Goal: Task Accomplishment & Management: Use online tool/utility

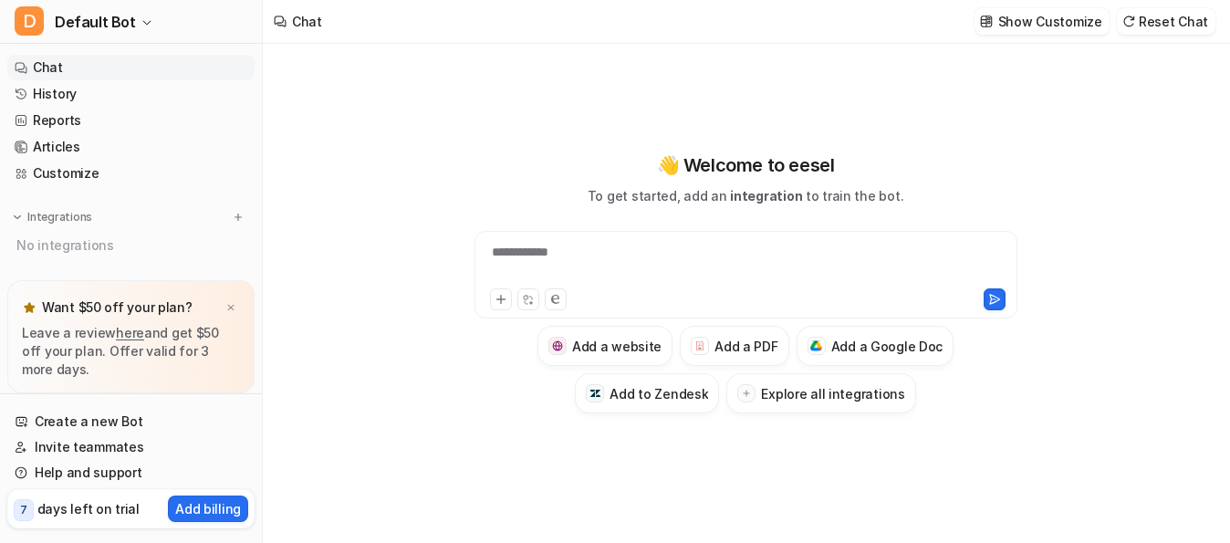
type textarea "**********"
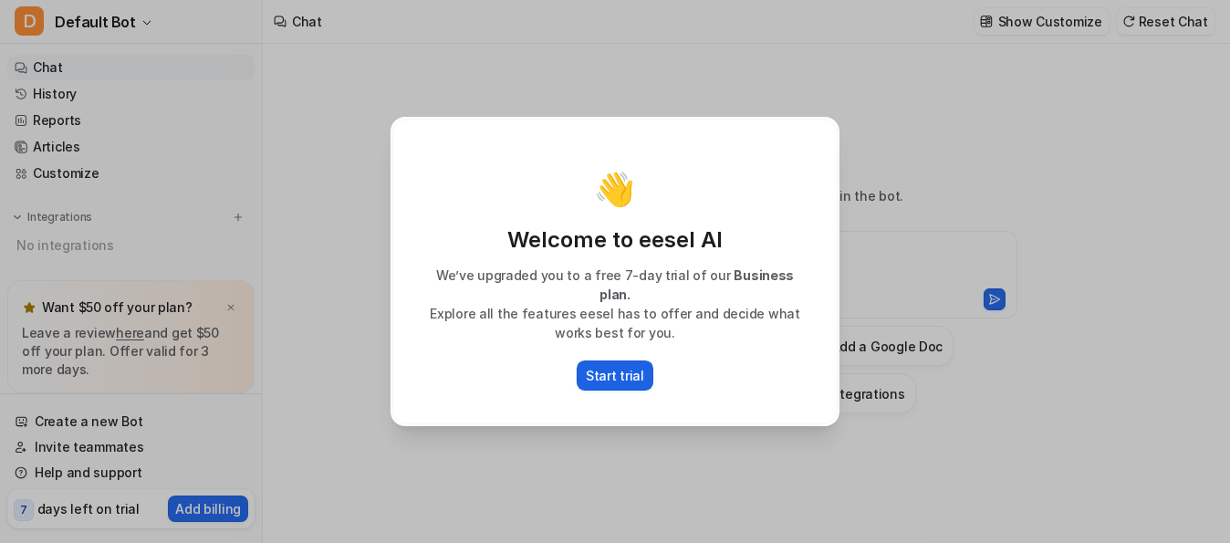
click at [616, 366] on p "Start trial" at bounding box center [615, 375] width 58 height 19
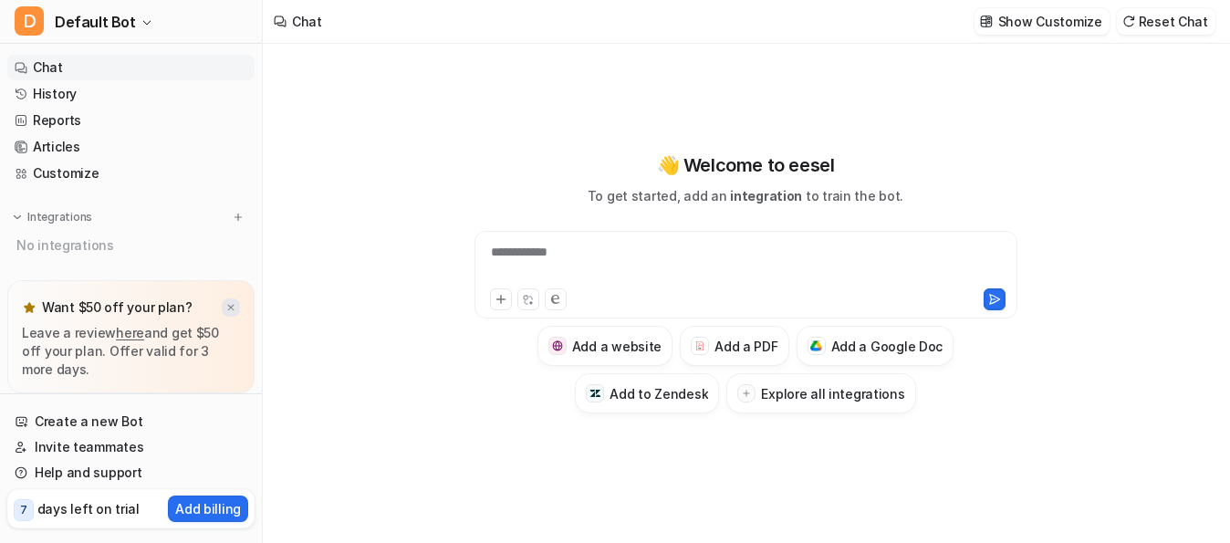
click at [233, 305] on img at bounding box center [230, 308] width 11 height 12
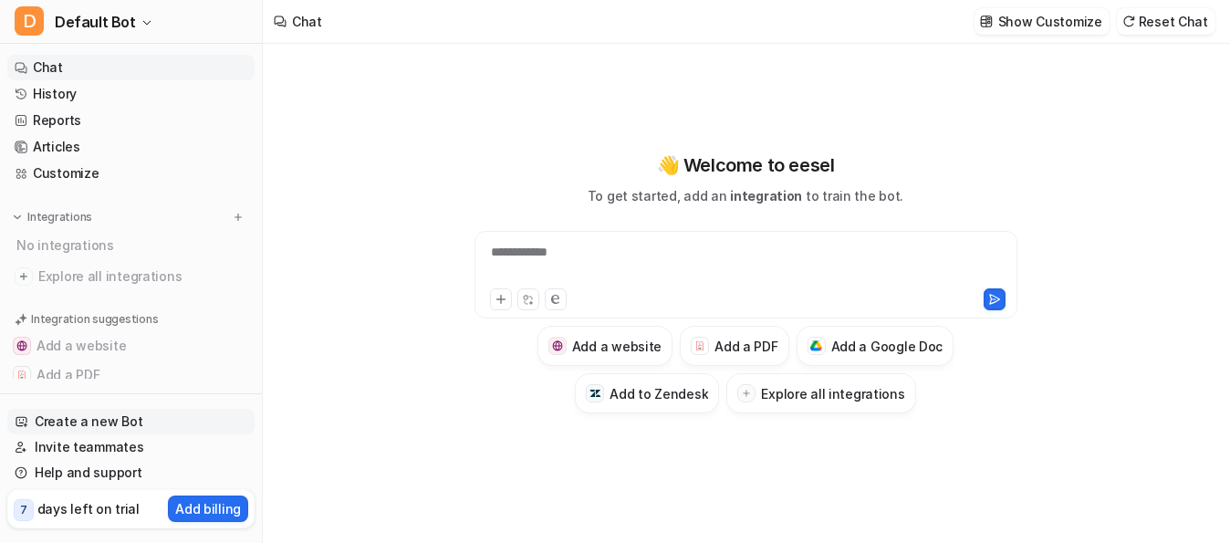
click at [112, 431] on link "Create a new Bot" at bounding box center [130, 422] width 247 height 26
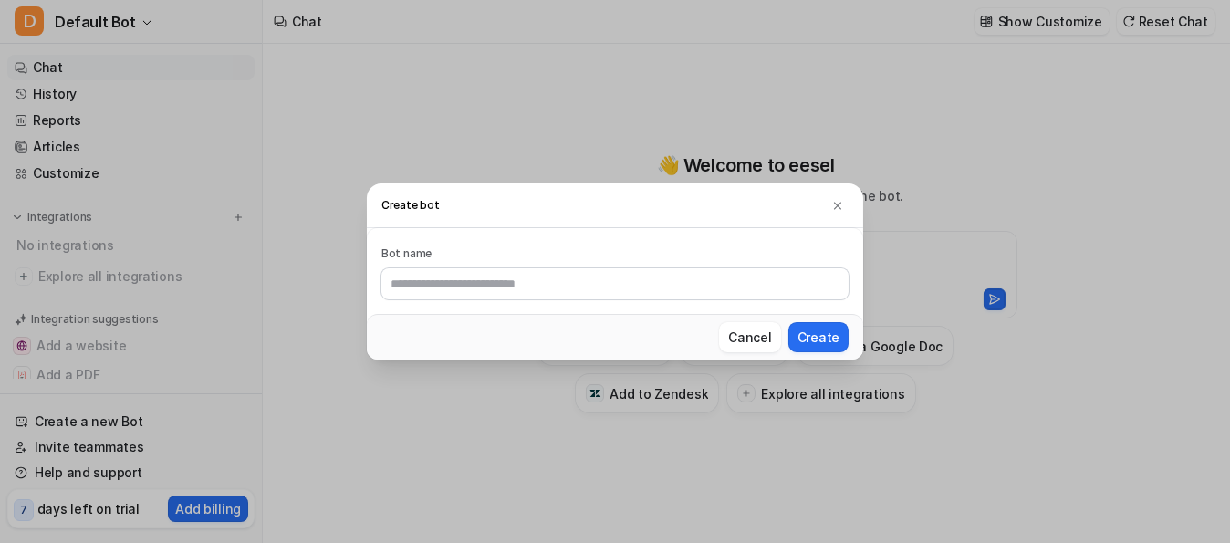
click at [486, 280] on input "text" at bounding box center [614, 283] width 467 height 31
click at [776, 335] on button "Cancel" at bounding box center [749, 337] width 61 height 30
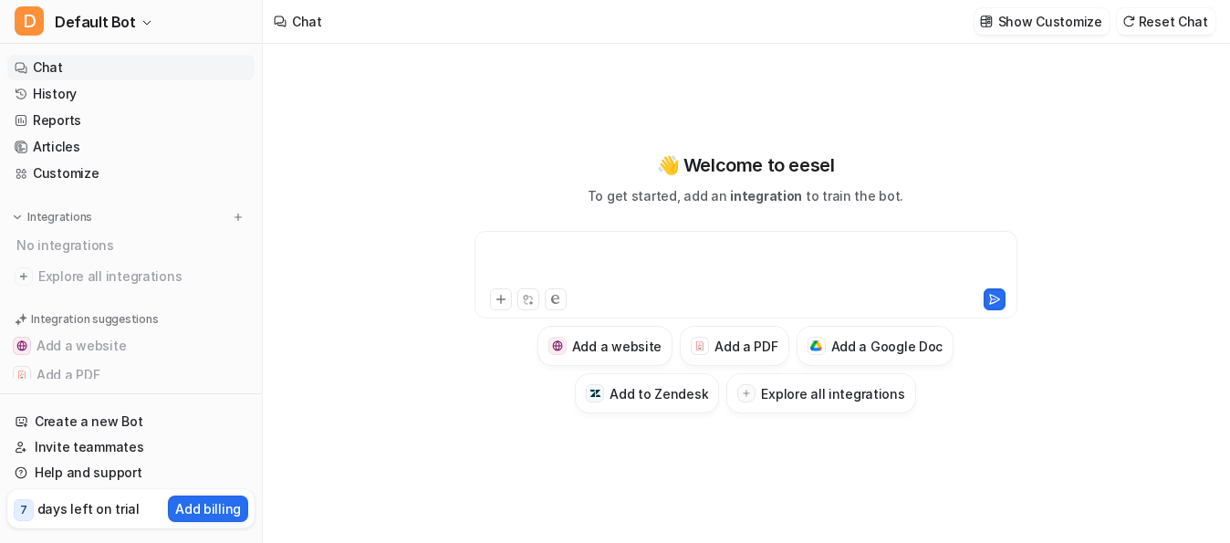
click at [578, 267] on div at bounding box center [746, 264] width 535 height 42
click at [576, 254] on div at bounding box center [746, 264] width 535 height 42
click at [659, 389] on h3 "Add to Zendesk" at bounding box center [658, 393] width 99 height 19
click at [670, 400] on h3 "Add to Zendesk" at bounding box center [658, 393] width 99 height 19
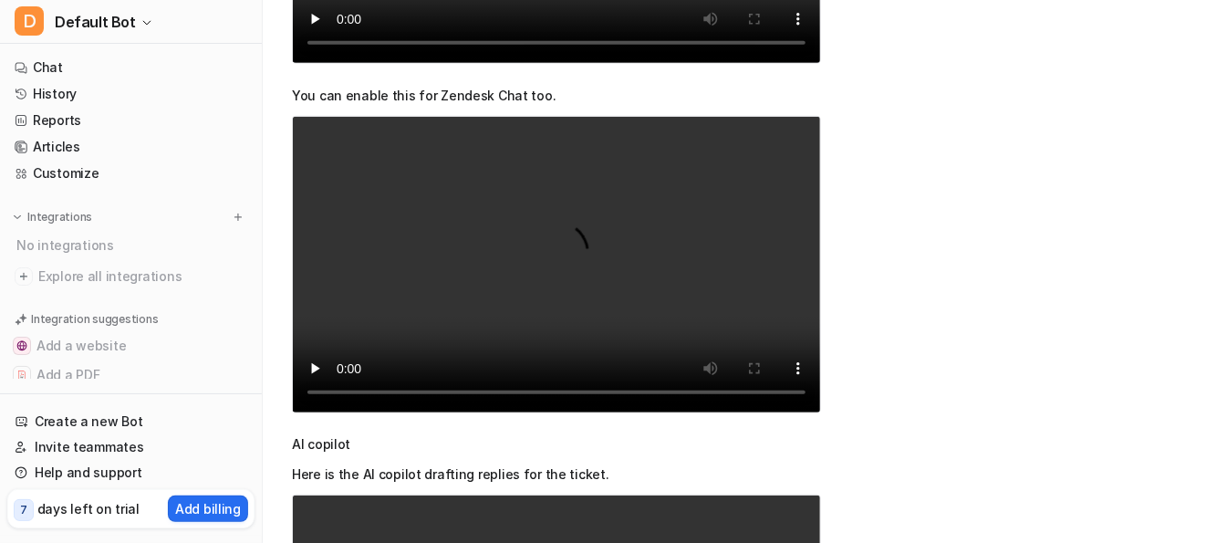
scroll to position [547, 0]
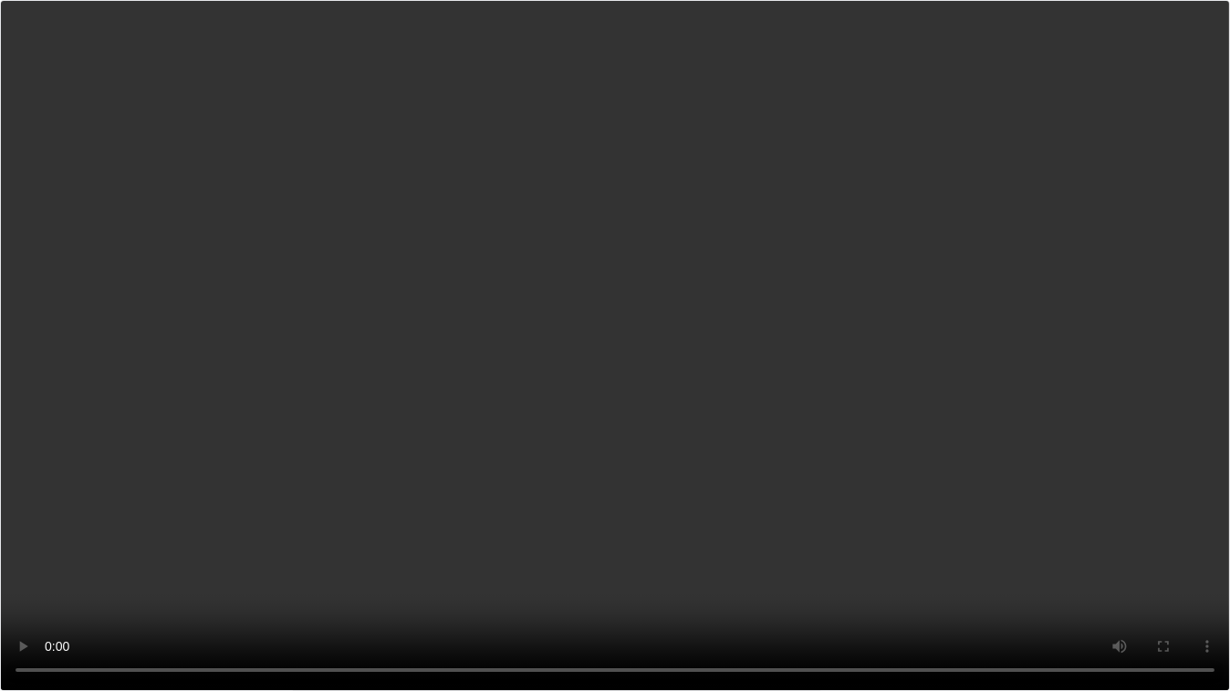
click at [288, 477] on video "Your browser does not support the video tag." at bounding box center [615, 345] width 1230 height 691
click at [739, 397] on video "Your browser does not support the video tag." at bounding box center [615, 345] width 1230 height 691
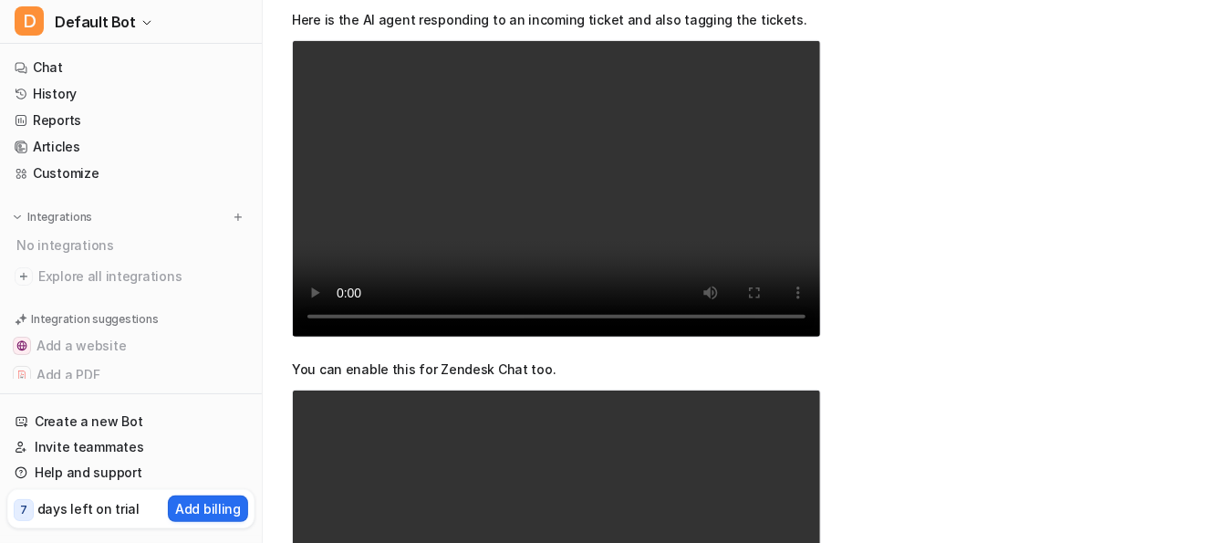
click at [468, 253] on video "Your browser does not support the video tag." at bounding box center [556, 188] width 529 height 297
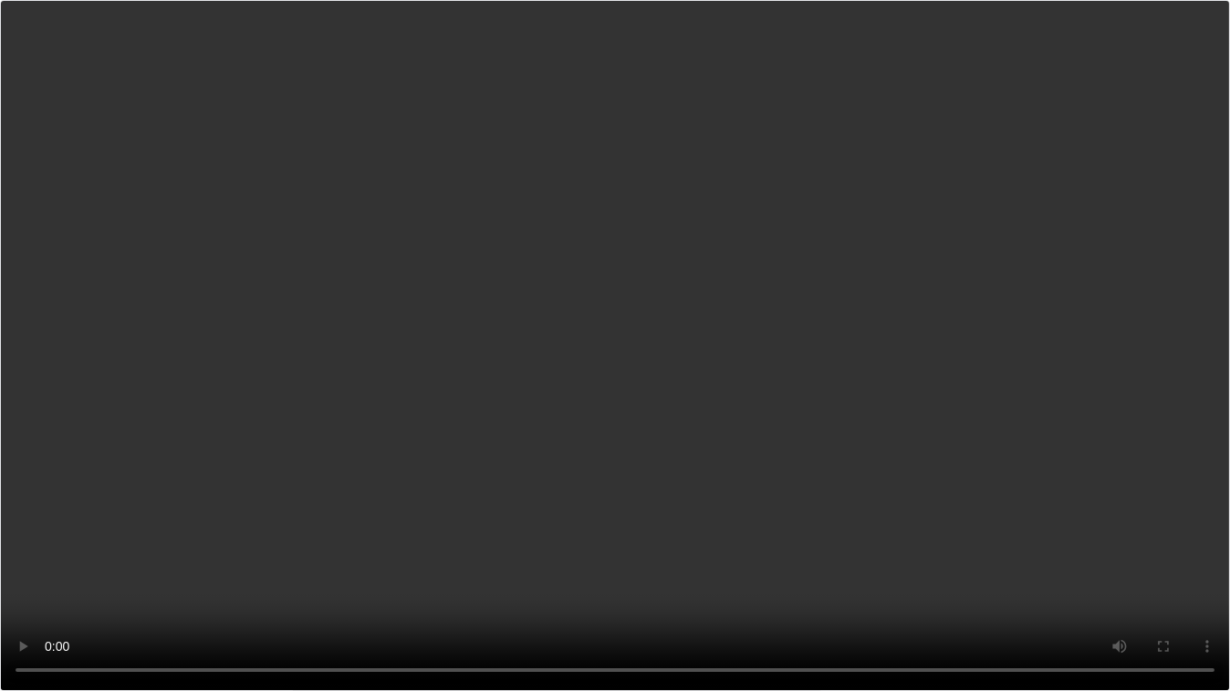
click at [806, 325] on video "Your browser does not support the video tag." at bounding box center [615, 345] width 1230 height 691
click at [549, 345] on video "Your browser does not support the video tag." at bounding box center [615, 345] width 1230 height 691
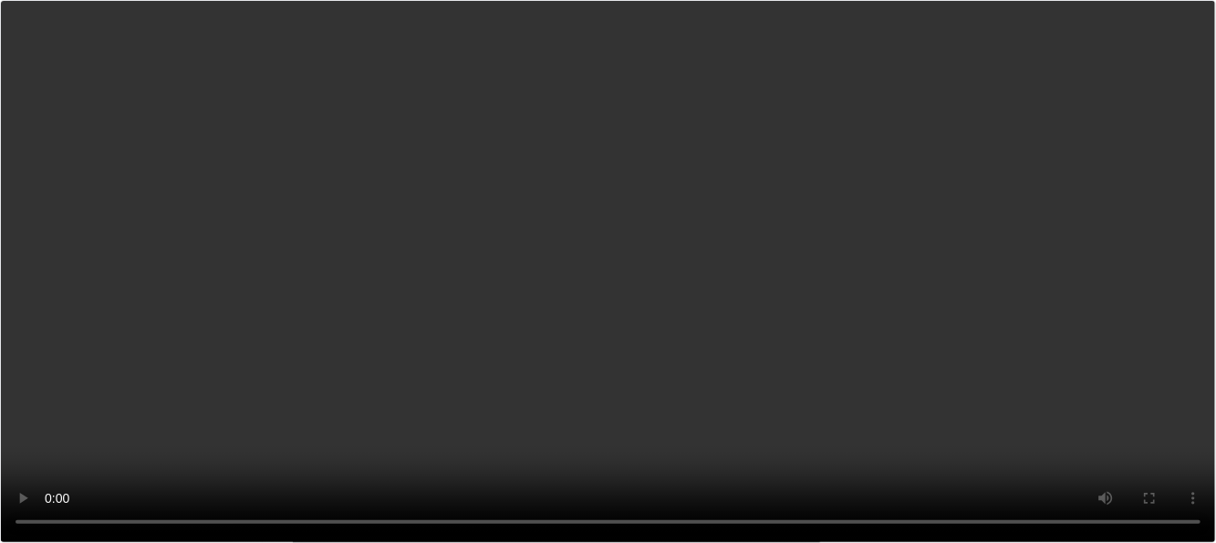
scroll to position [730, 0]
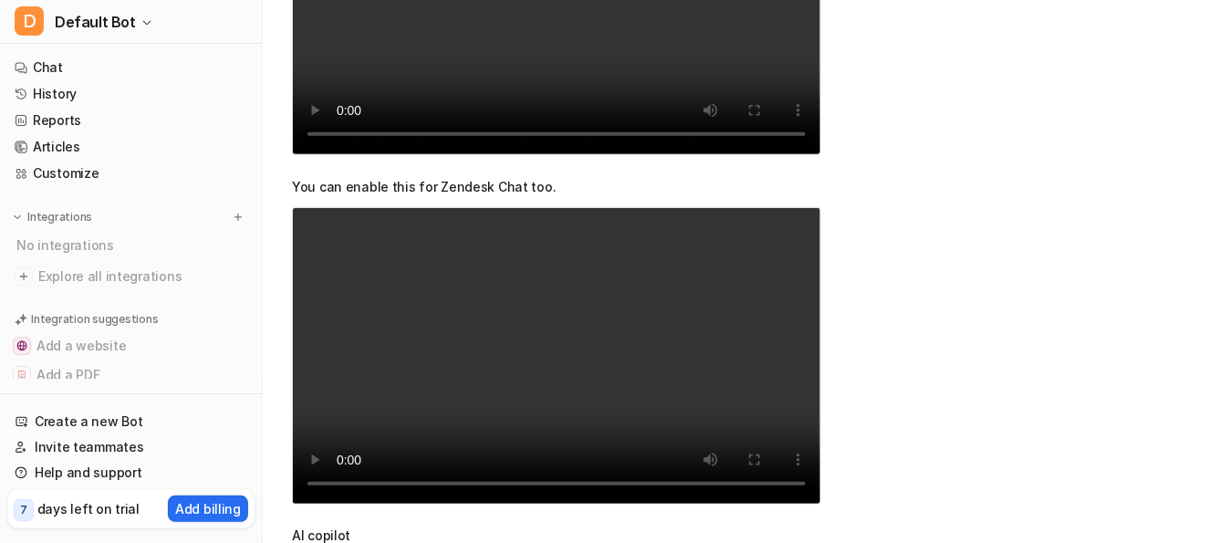
click at [555, 333] on video "Your browser does not support the video tag." at bounding box center [556, 355] width 529 height 297
click at [572, 335] on video "Your browser does not support the video tag." at bounding box center [556, 355] width 529 height 297
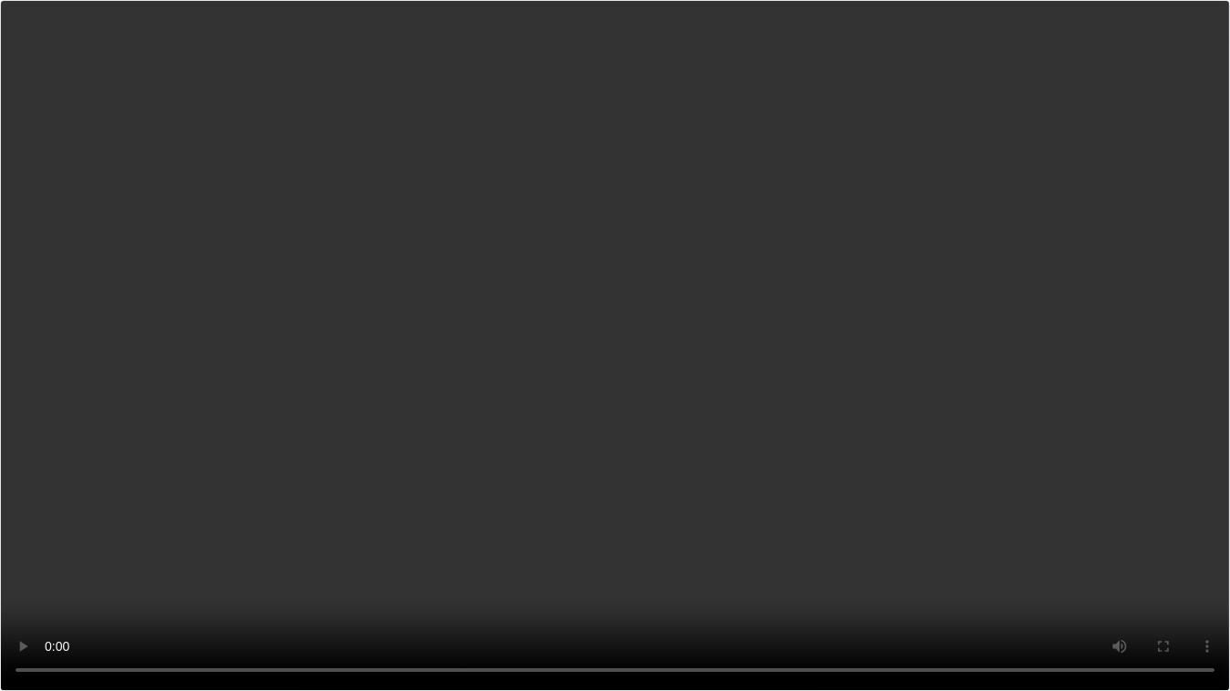
click at [642, 275] on video "Your browser does not support the video tag." at bounding box center [615, 345] width 1230 height 691
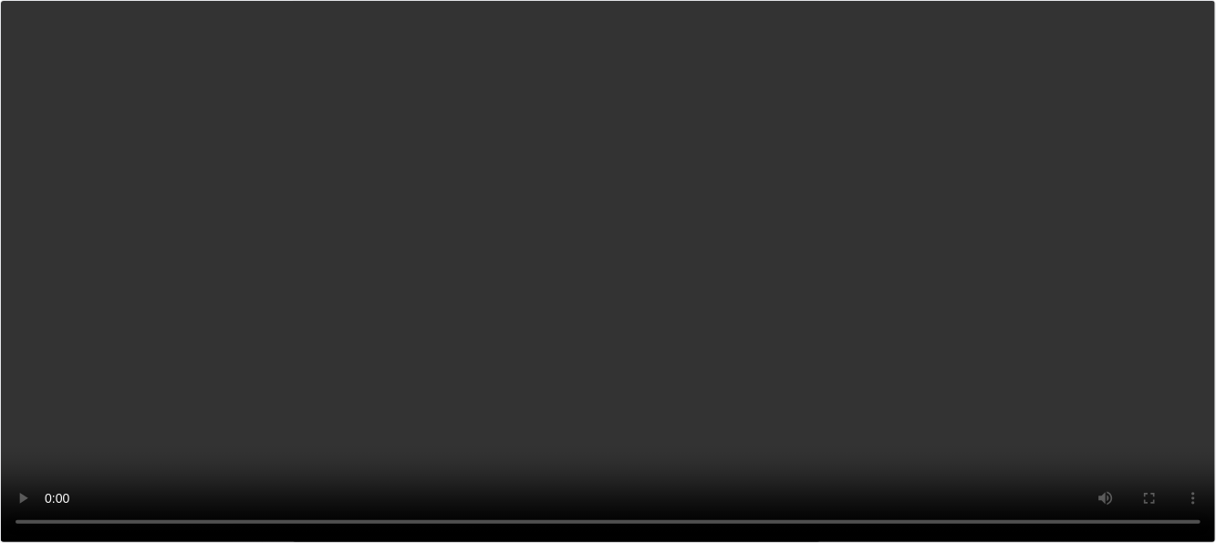
scroll to position [1116, 0]
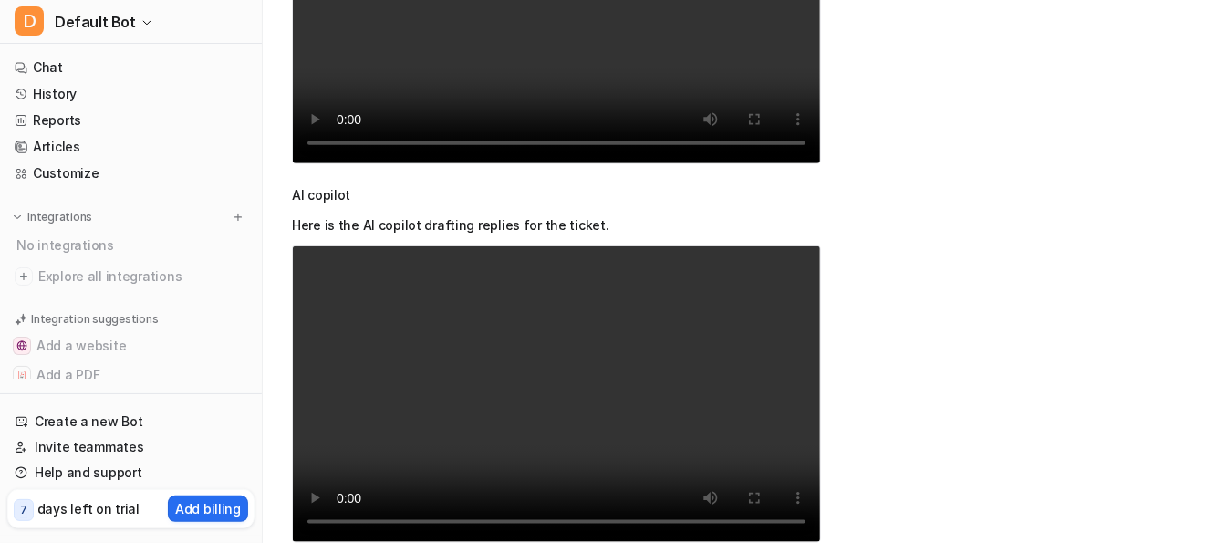
click at [639, 347] on video "Your browser does not support the video tag." at bounding box center [556, 393] width 529 height 297
click at [633, 382] on video "Your browser does not support the video tag." at bounding box center [556, 393] width 529 height 297
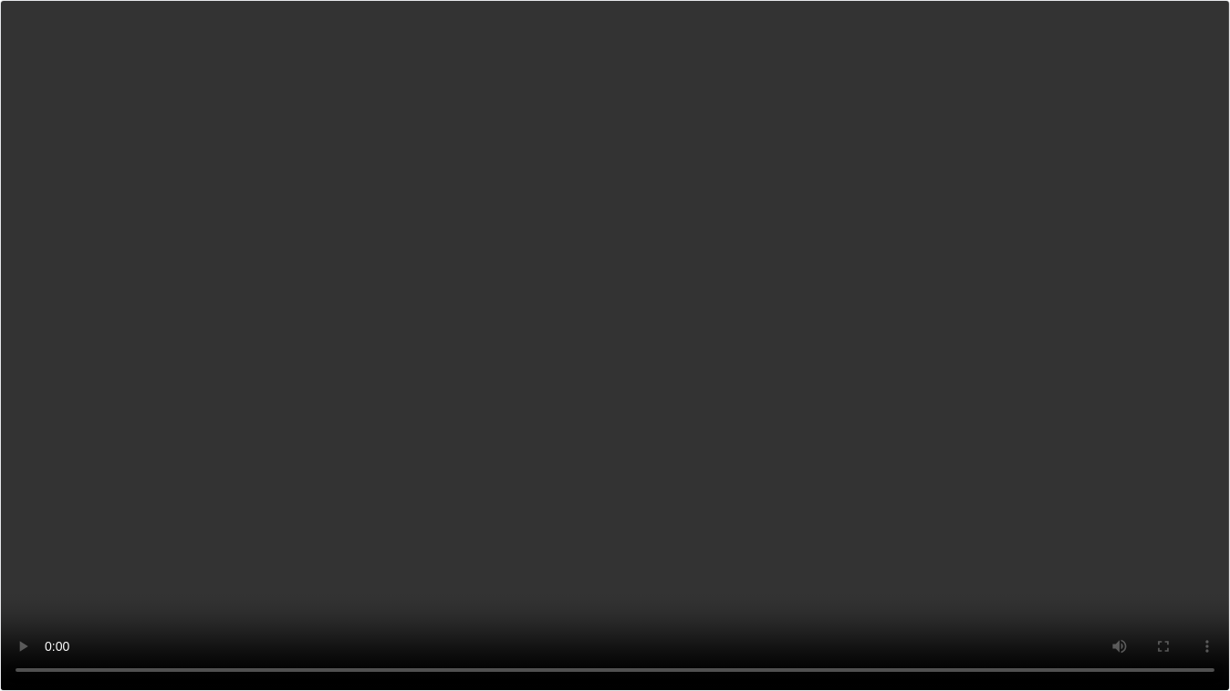
click at [13, 542] on video "Your browser does not support the video tag." at bounding box center [615, 345] width 1230 height 691
click at [470, 366] on video "Your browser does not support the video tag." at bounding box center [615, 345] width 1230 height 691
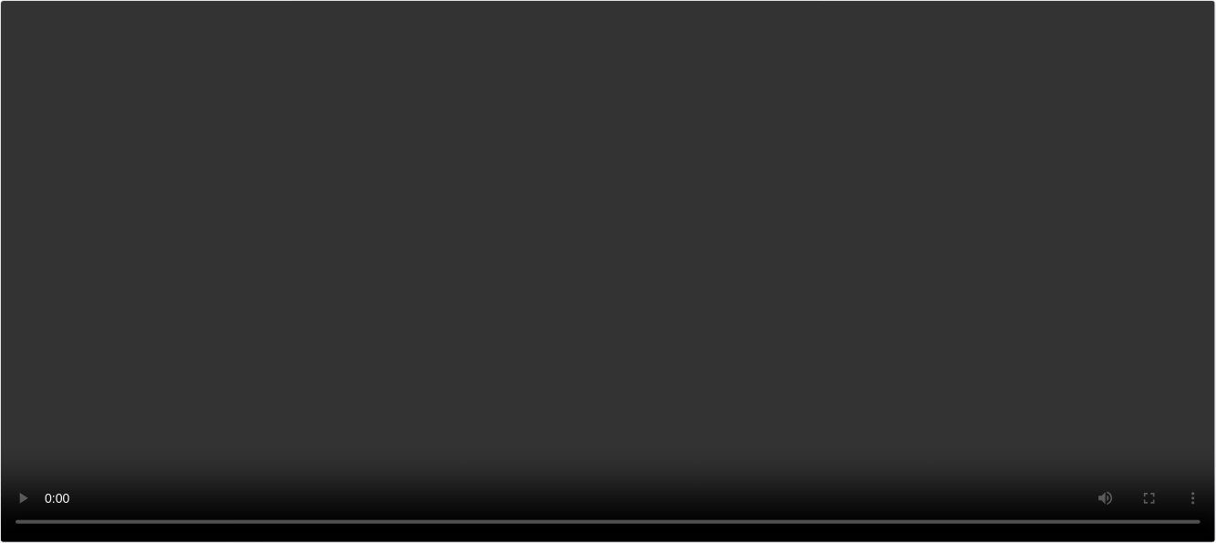
scroll to position [1116, 0]
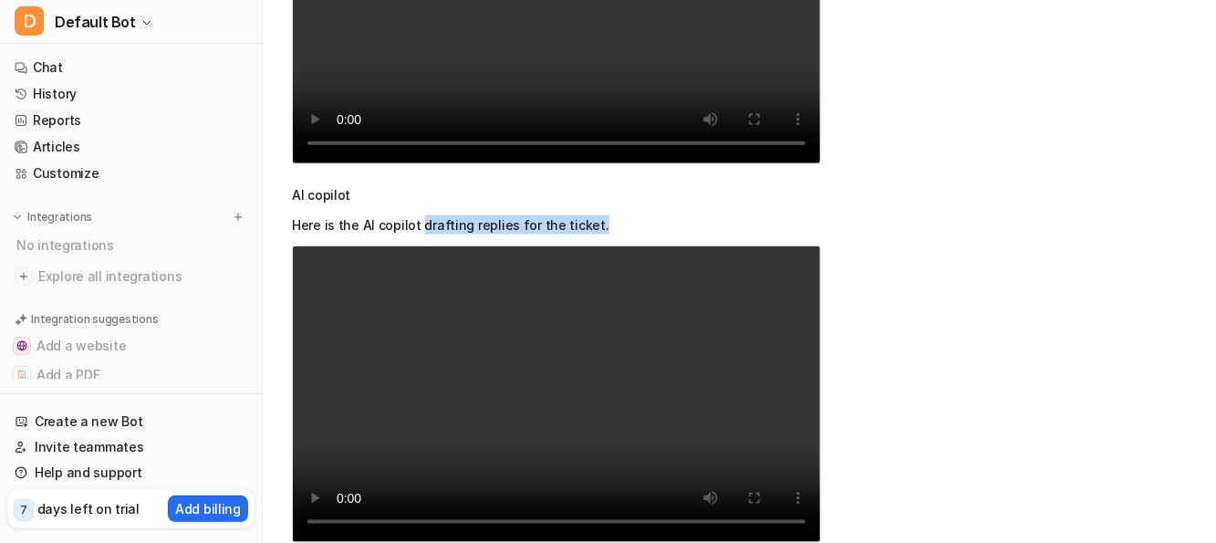
drag, startPoint x: 582, startPoint y: 180, endPoint x: 416, endPoint y: 182, distance: 166.0
click at [416, 215] on p "Here is the AI copilot drafting replies for the ticket." at bounding box center [556, 224] width 529 height 19
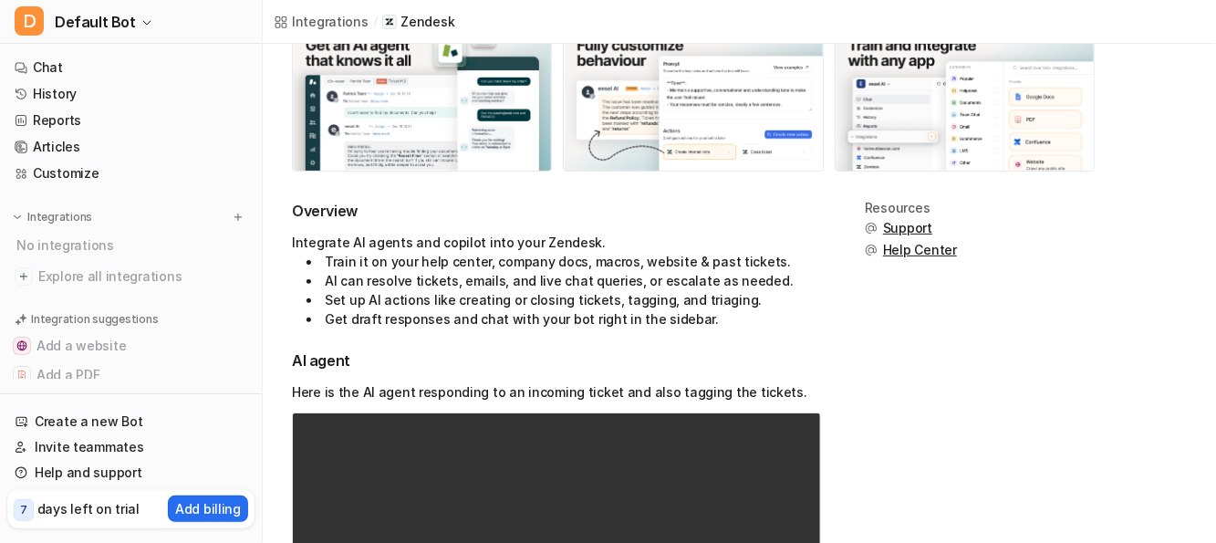
scroll to position [0, 0]
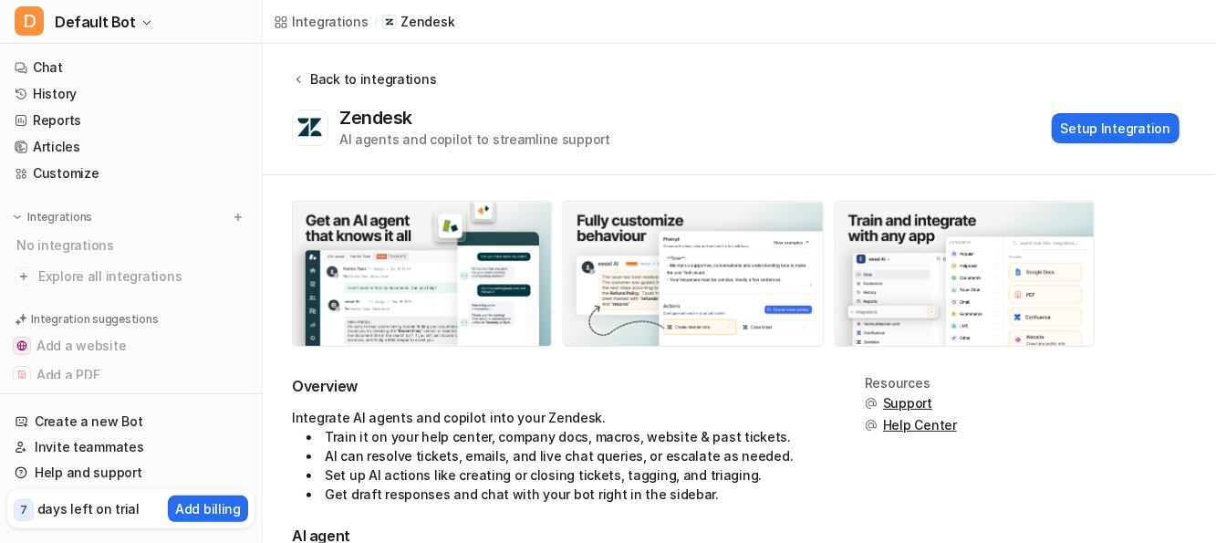
click at [327, 73] on div "Back to integrations" at bounding box center [370, 78] width 131 height 19
click at [312, 82] on div "Back to integrations" at bounding box center [370, 78] width 131 height 19
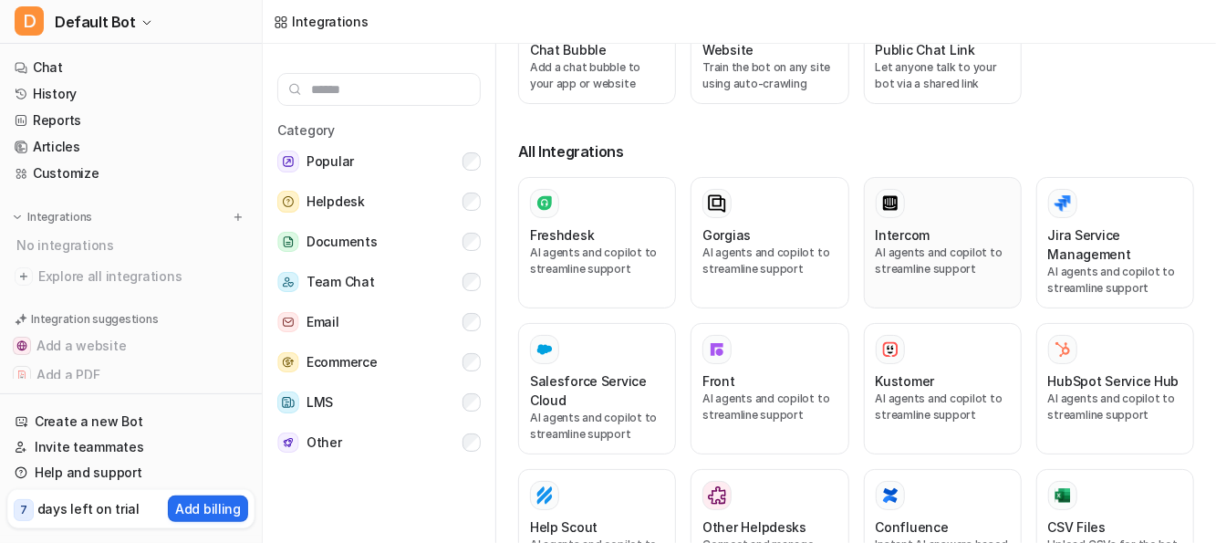
scroll to position [274, 0]
click at [573, 223] on h3 "Freshdesk" at bounding box center [562, 232] width 64 height 19
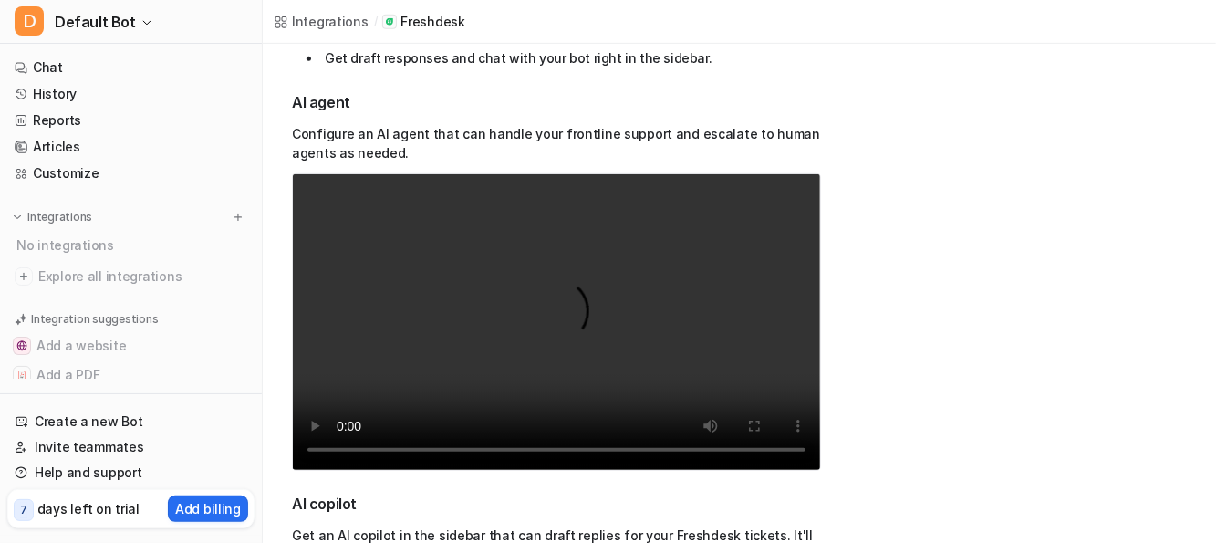
scroll to position [375, 0]
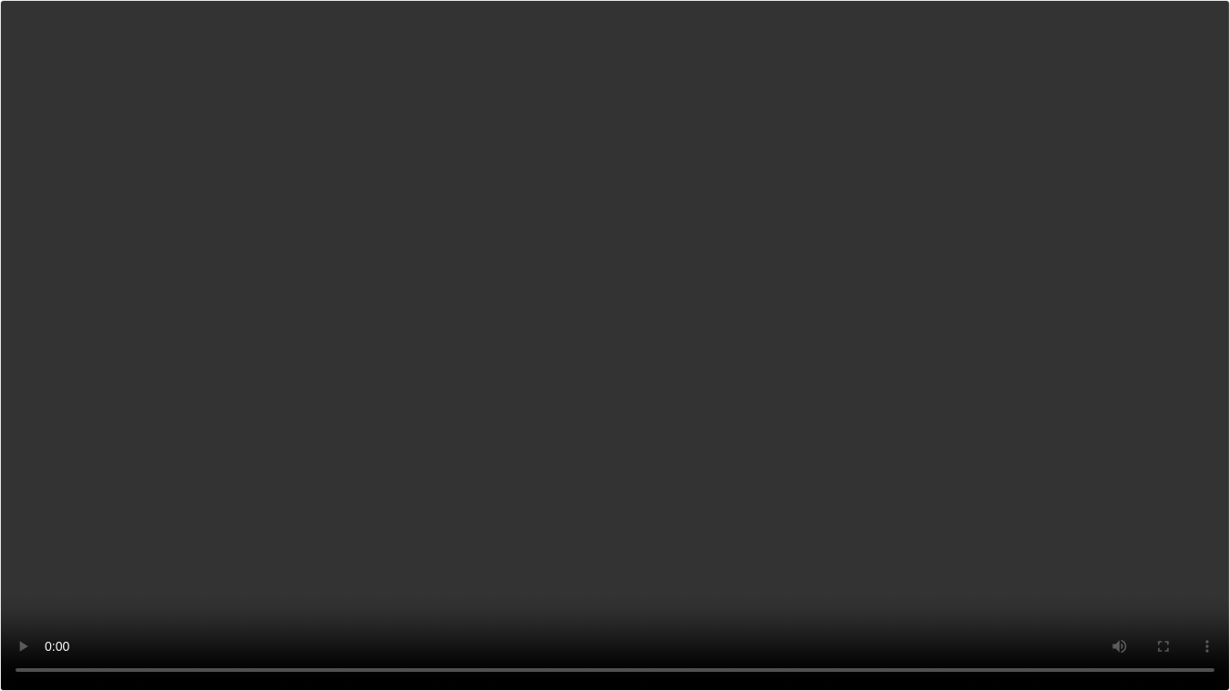
click at [476, 345] on video "Your browser does not support the video tag." at bounding box center [615, 345] width 1230 height 691
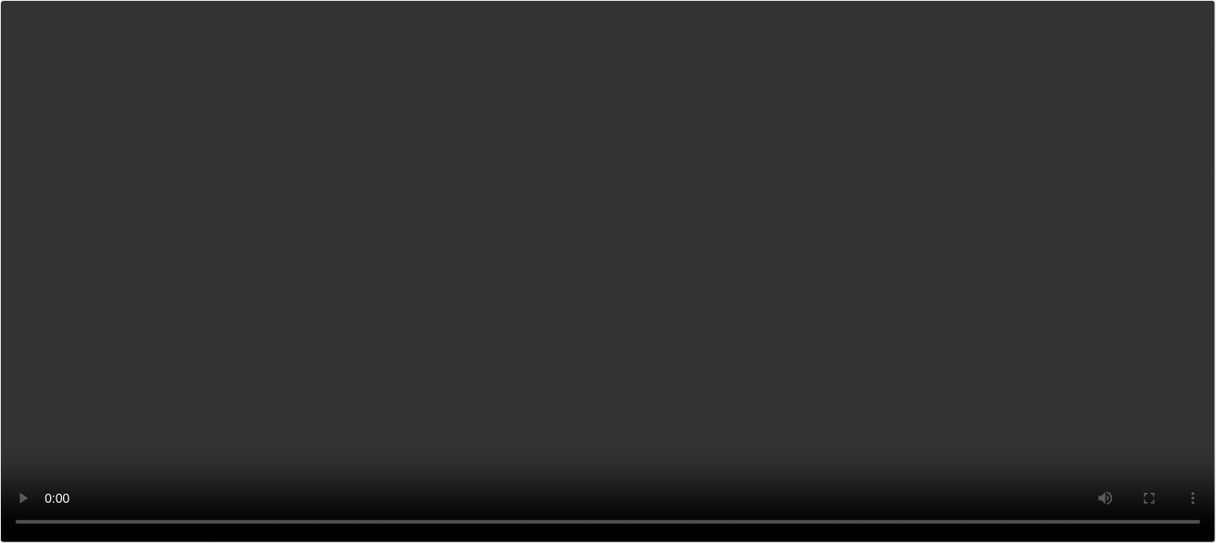
scroll to position [274, 0]
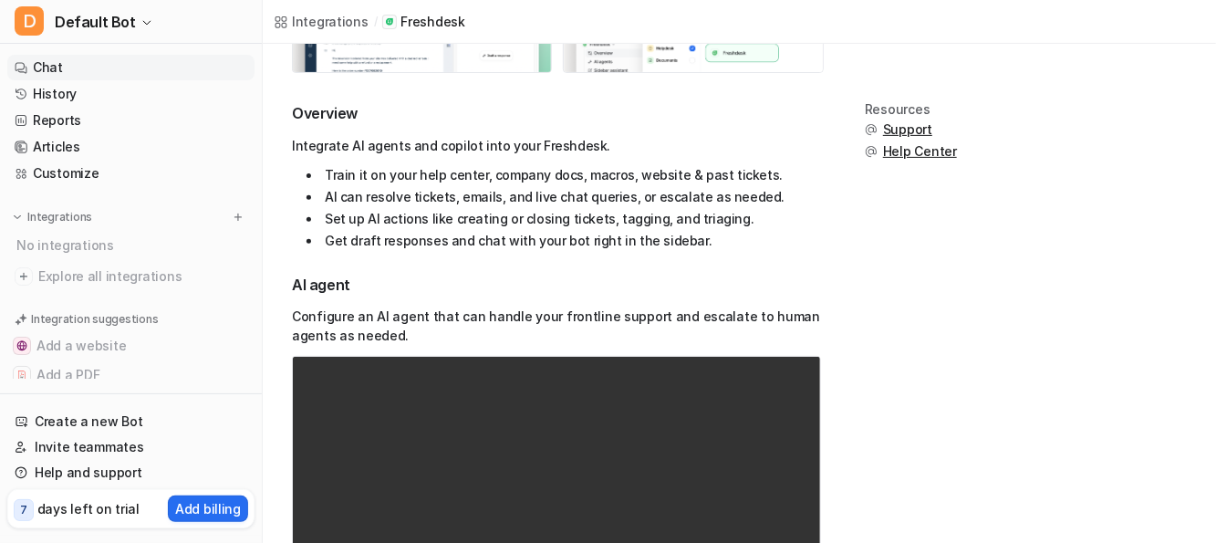
click at [39, 70] on link "Chat" at bounding box center [130, 68] width 247 height 26
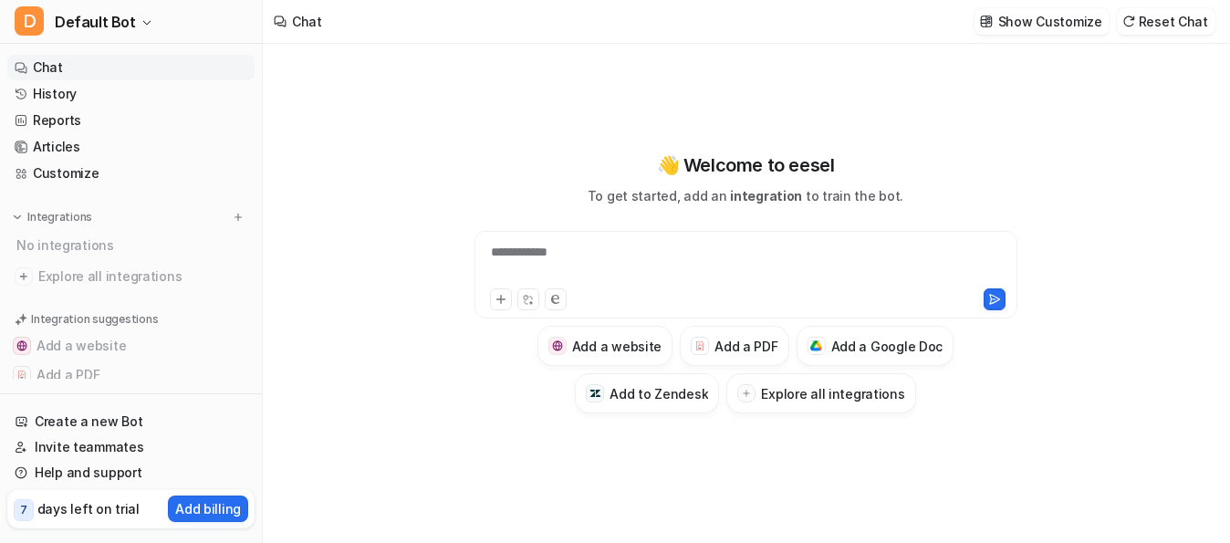
click at [590, 265] on div "**********" at bounding box center [746, 264] width 535 height 42
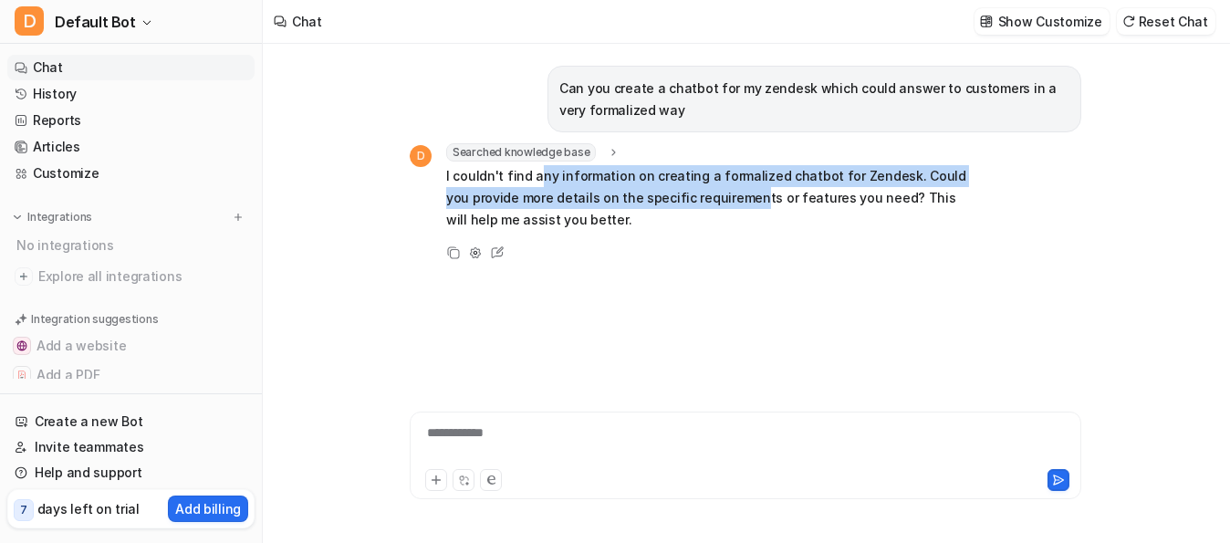
click at [721, 207] on p "I couldn't find any information on creating a formalized chatbot for Zendesk. C…" at bounding box center [713, 198] width 534 height 66
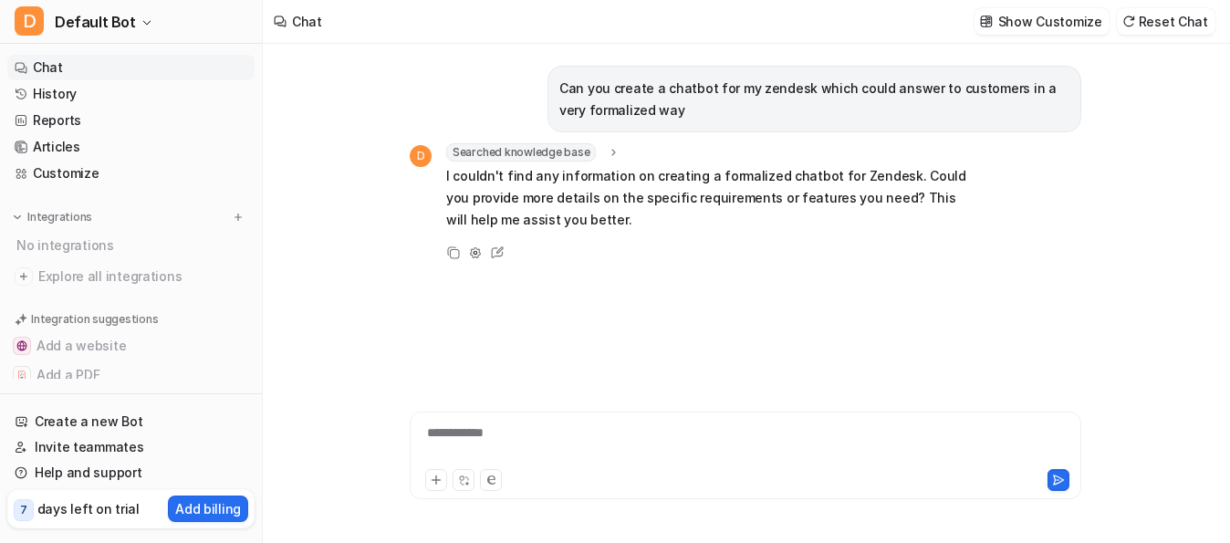
click at [861, 212] on p "I couldn't find any information on creating a formalized chatbot for Zendesk. C…" at bounding box center [713, 198] width 534 height 66
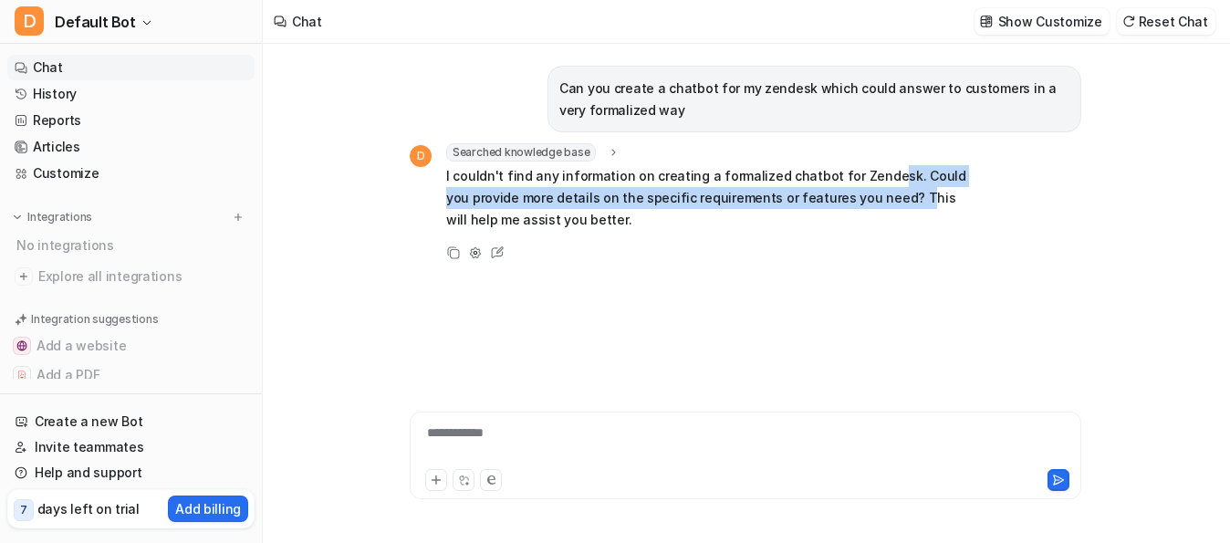
drag, startPoint x: 884, startPoint y: 191, endPoint x: 792, endPoint y: 171, distance: 94.3
click at [849, 170] on p "I couldn't find any information on creating a formalized chatbot for Zendesk. C…" at bounding box center [713, 198] width 534 height 66
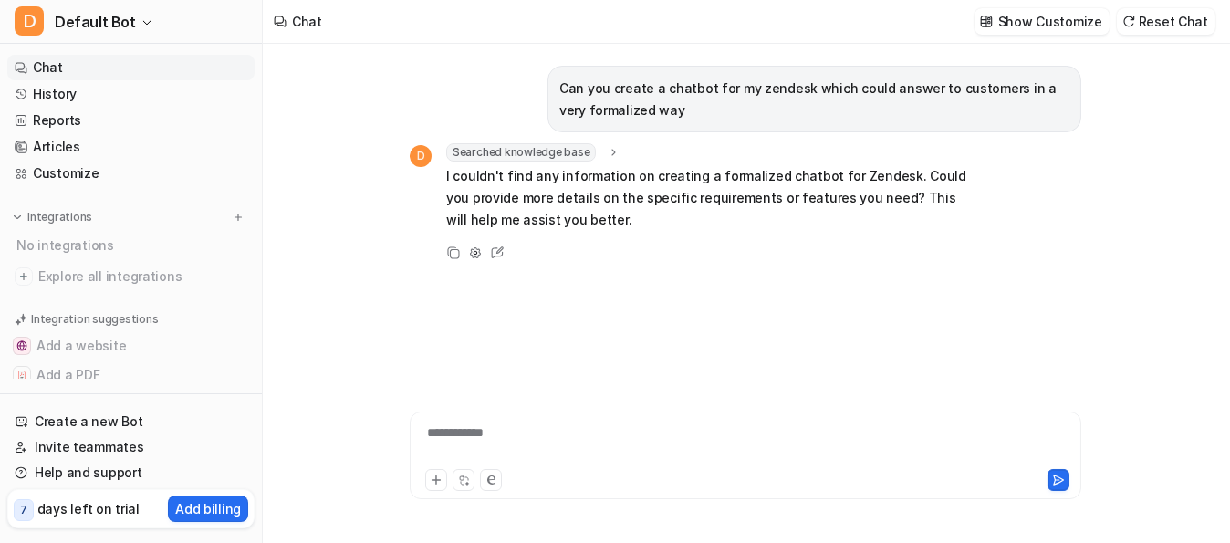
click at [613, 209] on p "I couldn't find any information on creating a formalized chatbot for Zendesk. C…" at bounding box center [713, 198] width 534 height 66
drag, startPoint x: 778, startPoint y: 202, endPoint x: 817, endPoint y: 198, distance: 39.5
click at [809, 198] on p "I couldn't find any information on creating a formalized chatbot for Zendesk. C…" at bounding box center [713, 198] width 534 height 66
click at [917, 233] on div "Searched knowledge base search_queries : "create chatbot for Zendesk,formalized…" at bounding box center [713, 188] width 534 height 91
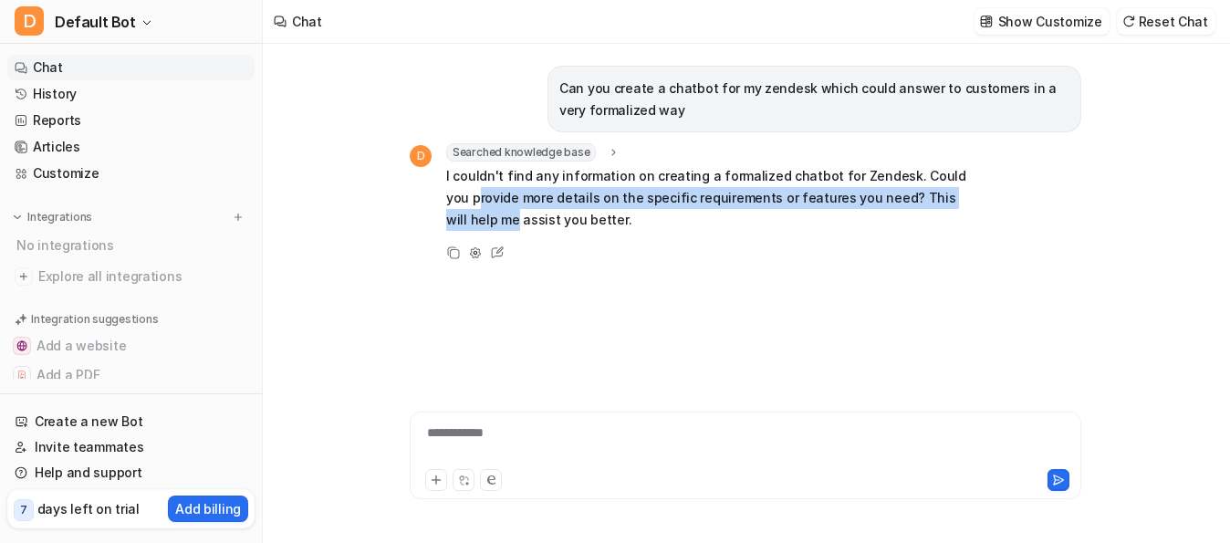
drag, startPoint x: 984, startPoint y: 202, endPoint x: 624, endPoint y: 256, distance: 364.4
click at [452, 197] on div "D Searched knowledge base search_queries : "create chatbot for Zendesk,formaliz…" at bounding box center [745, 203] width 671 height 120
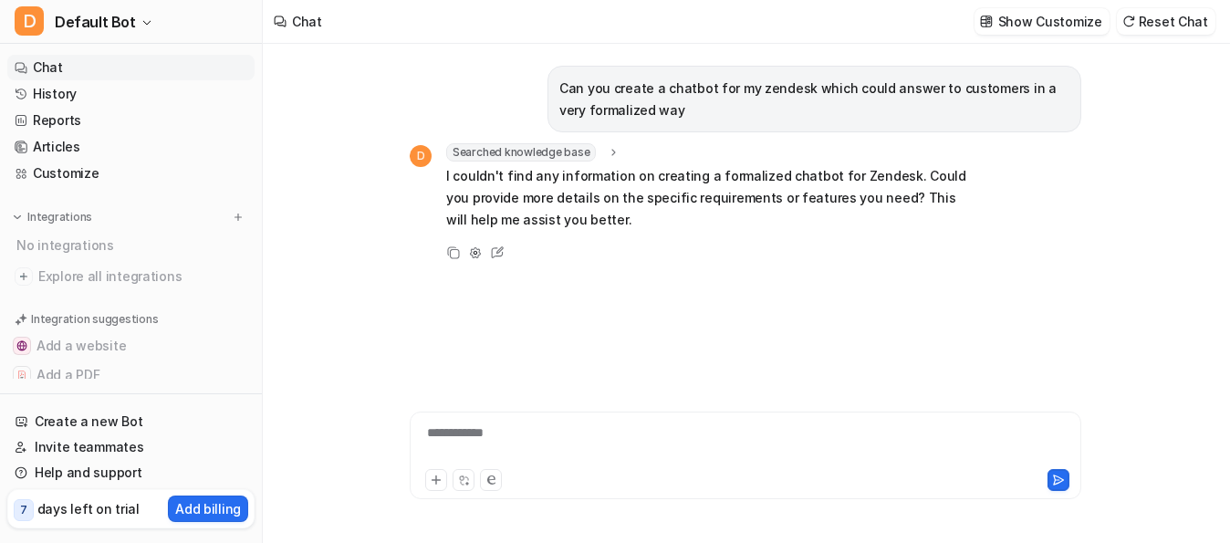
click at [663, 265] on div "Can you create a chatbot for my zendesk which could answer to customers in a ve…" at bounding box center [745, 203] width 671 height 319
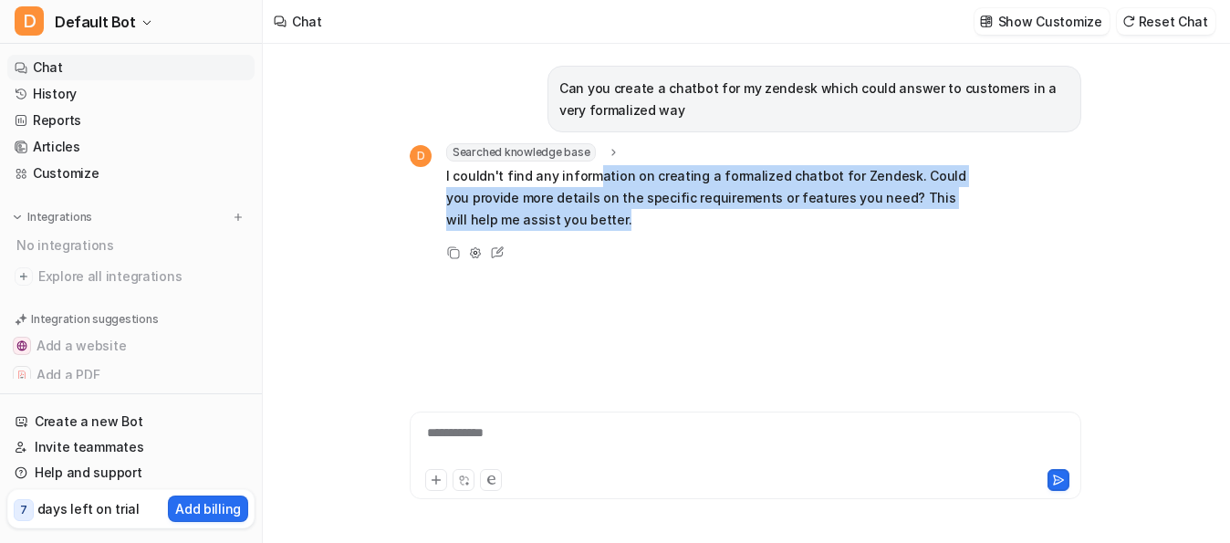
drag, startPoint x: 594, startPoint y: 171, endPoint x: 831, endPoint y: 254, distance: 251.0
click at [715, 232] on div "Searched knowledge base search_queries : "create chatbot for Zendesk,formalized…" at bounding box center [713, 188] width 534 height 91
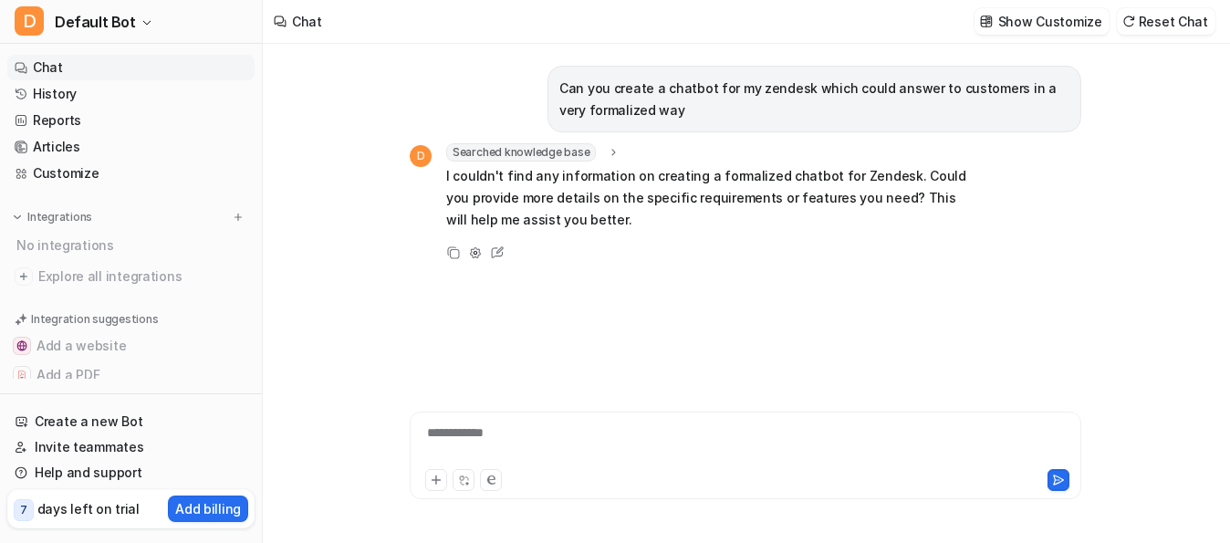
click at [831, 254] on div "Copy Adjust Tone Edit" at bounding box center [695, 253] width 570 height 22
click at [515, 436] on div "**********" at bounding box center [745, 444] width 663 height 42
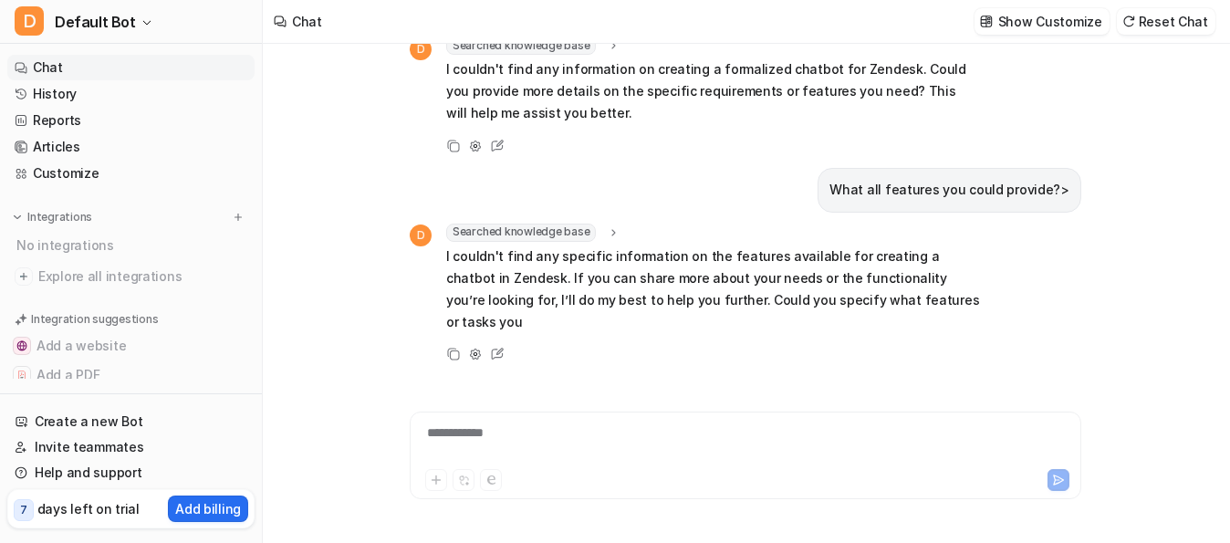
scroll to position [129, 0]
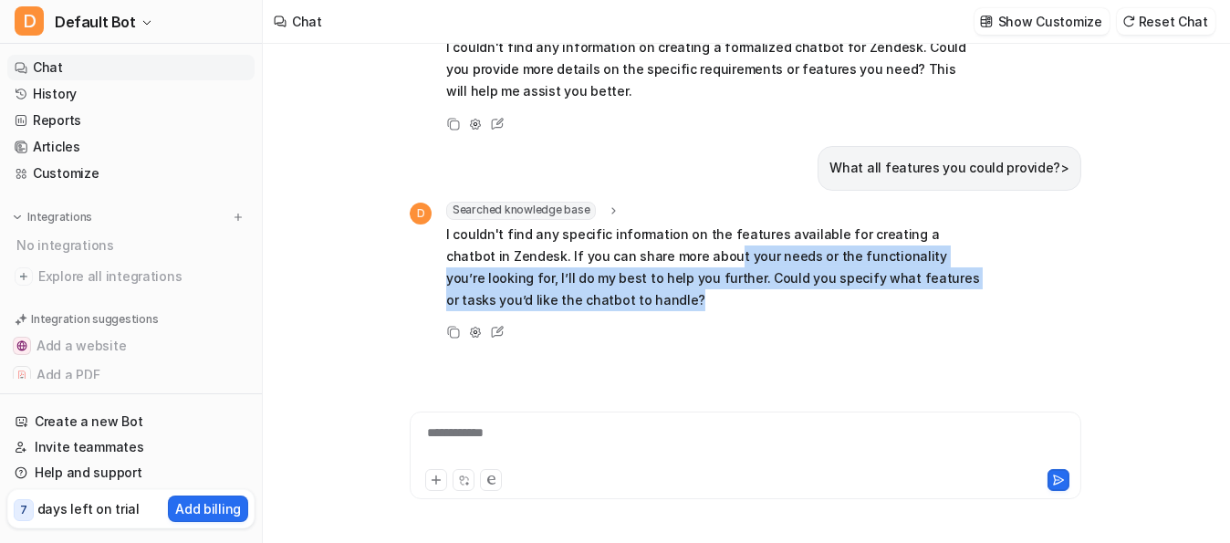
drag, startPoint x: 661, startPoint y: 255, endPoint x: 822, endPoint y: 339, distance: 181.1
click at [765, 353] on div "Can you create a chatbot for my zendesk which could answer to customers in a ve…" at bounding box center [745, 203] width 671 height 319
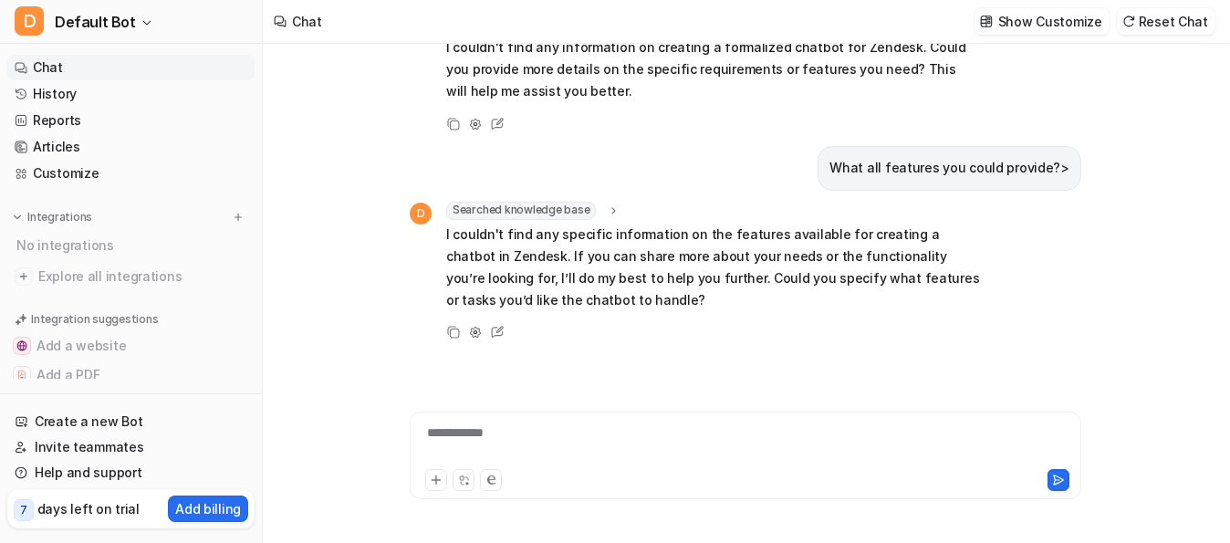
click at [828, 339] on div "Copy Adjust Tone Edit" at bounding box center [695, 332] width 570 height 22
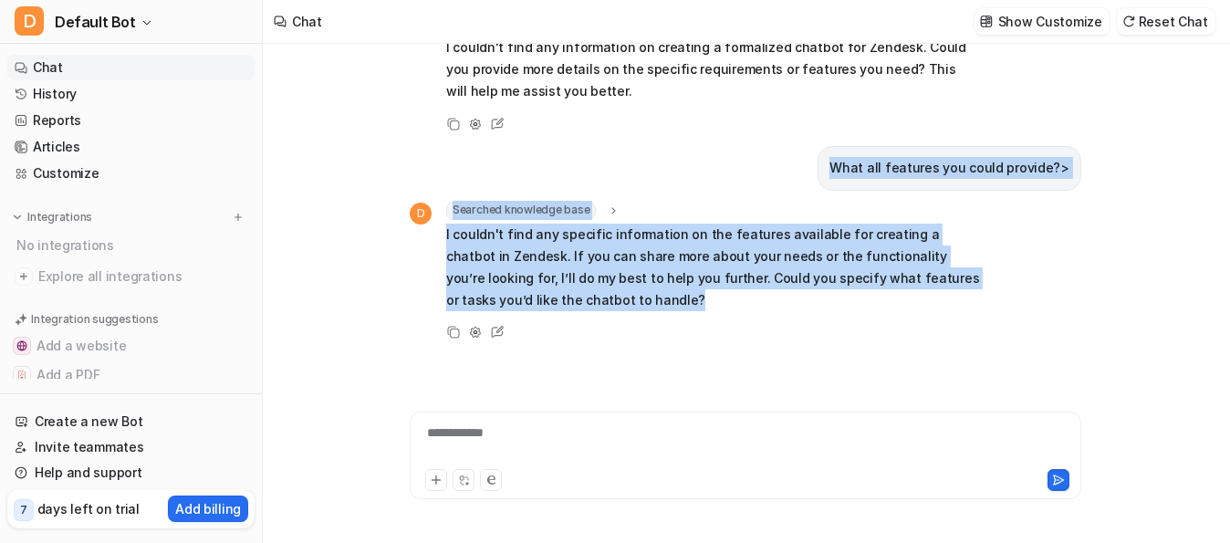
drag, startPoint x: 807, startPoint y: 174, endPoint x: 847, endPoint y: 311, distance: 142.6
click at [847, 310] on div "Can you create a chatbot for my zendesk which could answer to customers in a ve…" at bounding box center [745, 203] width 671 height 319
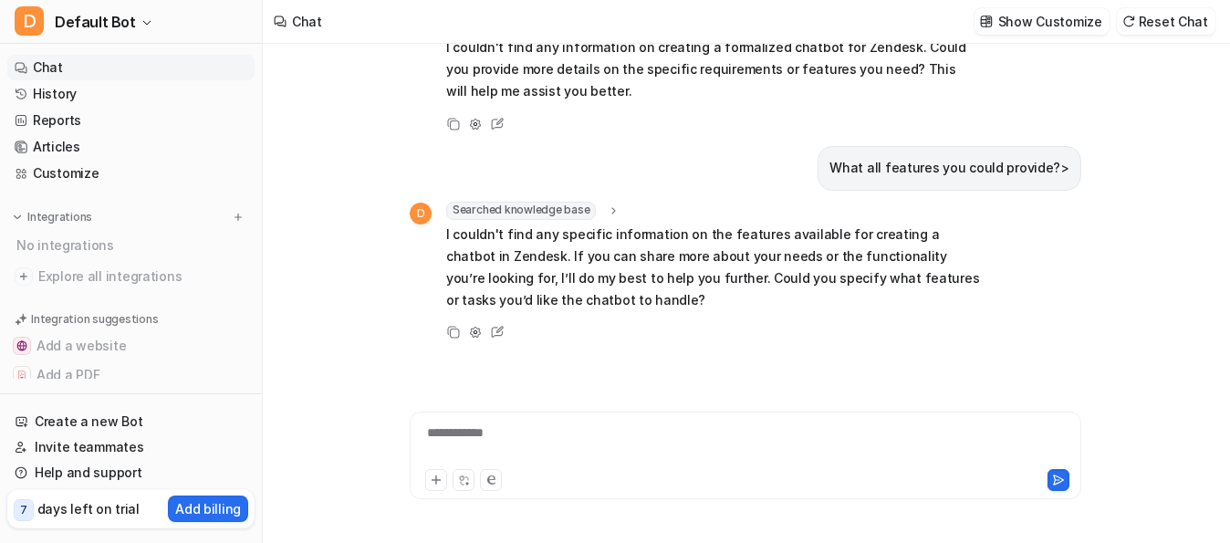
click at [860, 324] on div "Copy Adjust Tone Edit" at bounding box center [695, 332] width 570 height 22
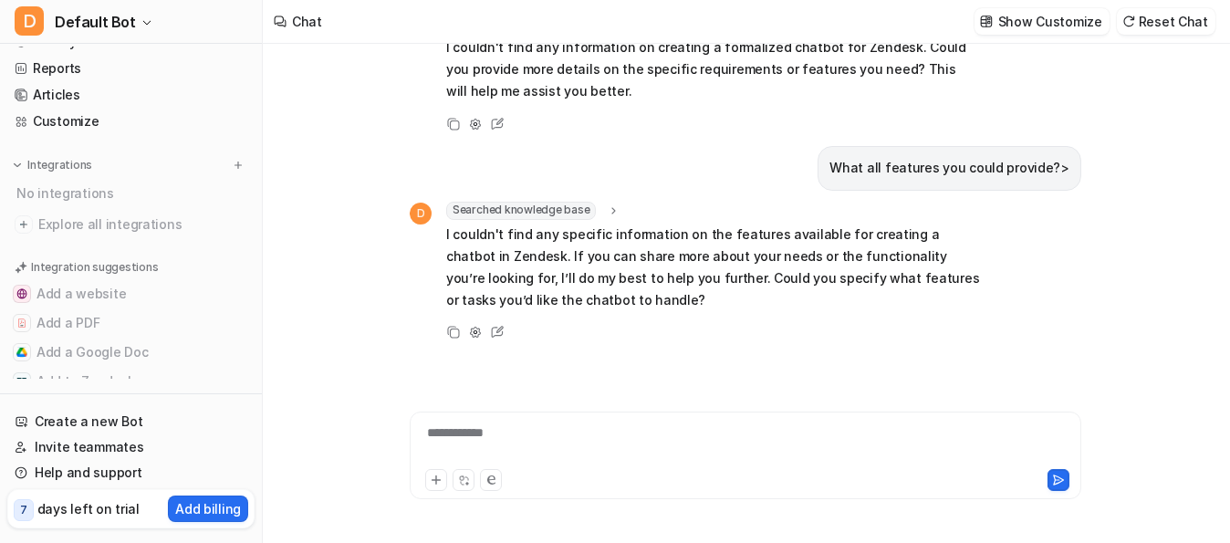
scroll to position [97, 0]
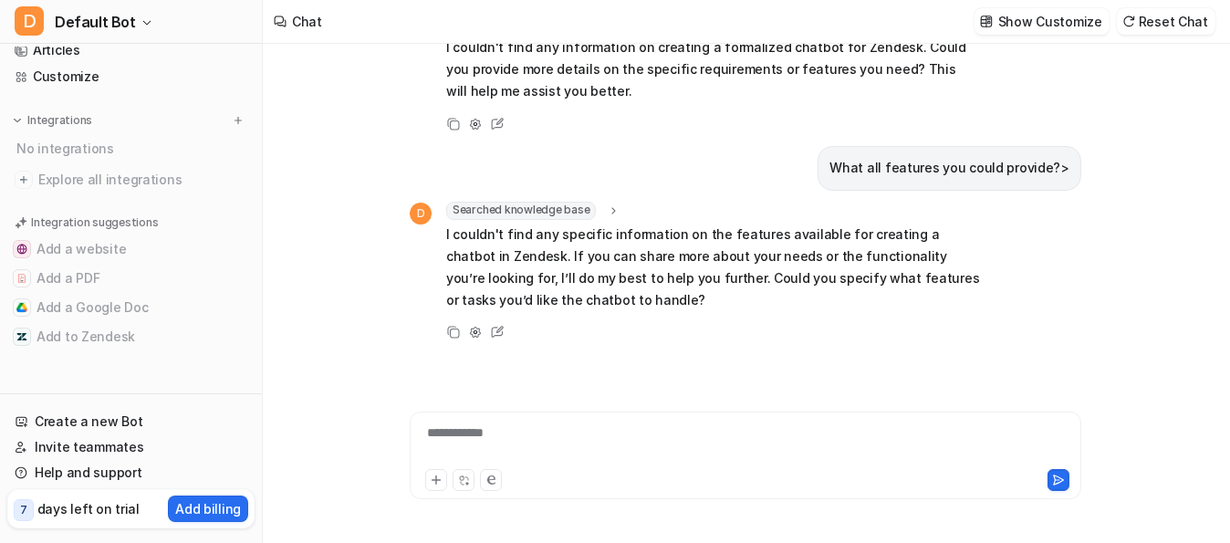
click at [99, 406] on div "Create a new Bot Invite teammates Help and support 7 days left on trial Add bil…" at bounding box center [130, 464] width 247 height 127
drag, startPoint x: 99, startPoint y: 406, endPoint x: 92, endPoint y: 420, distance: 15.5
click at [99, 407] on div "Create a new Bot Invite teammates Help and support 7 days left on trial Add bil…" at bounding box center [130, 464] width 247 height 127
click at [92, 420] on link "Create a new Bot" at bounding box center [130, 422] width 247 height 26
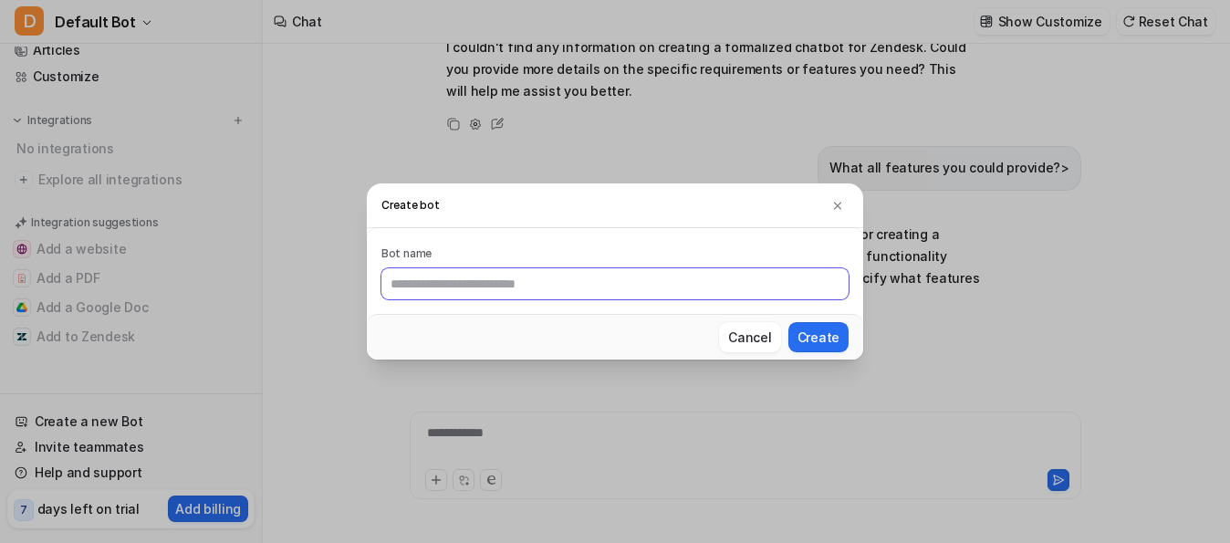
click at [422, 292] on input "text" at bounding box center [614, 283] width 467 height 31
type input "**********"
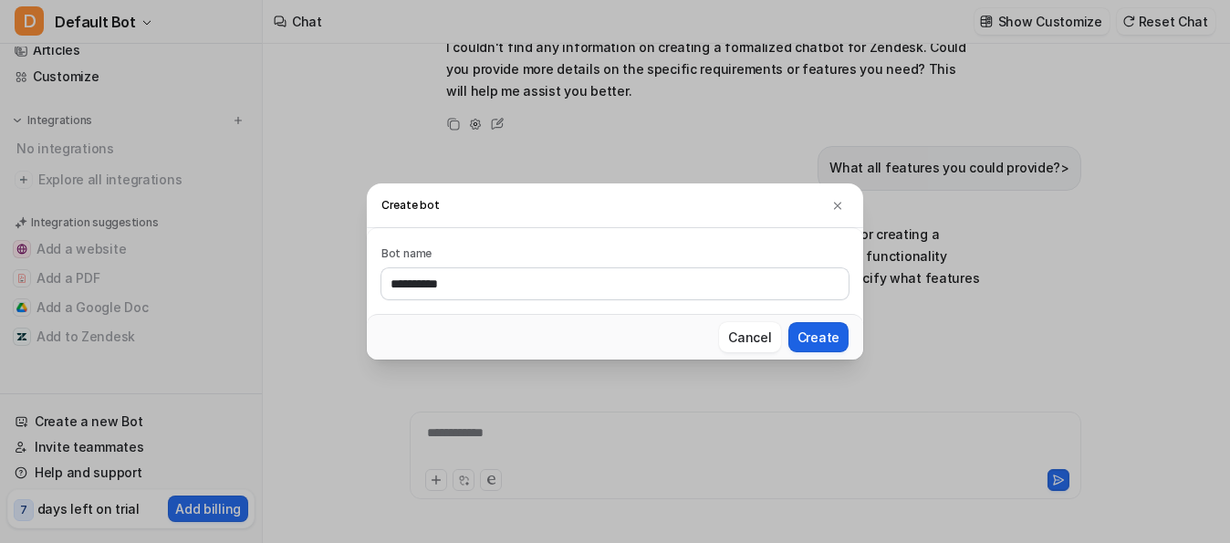
click at [824, 327] on button "Create" at bounding box center [818, 337] width 60 height 30
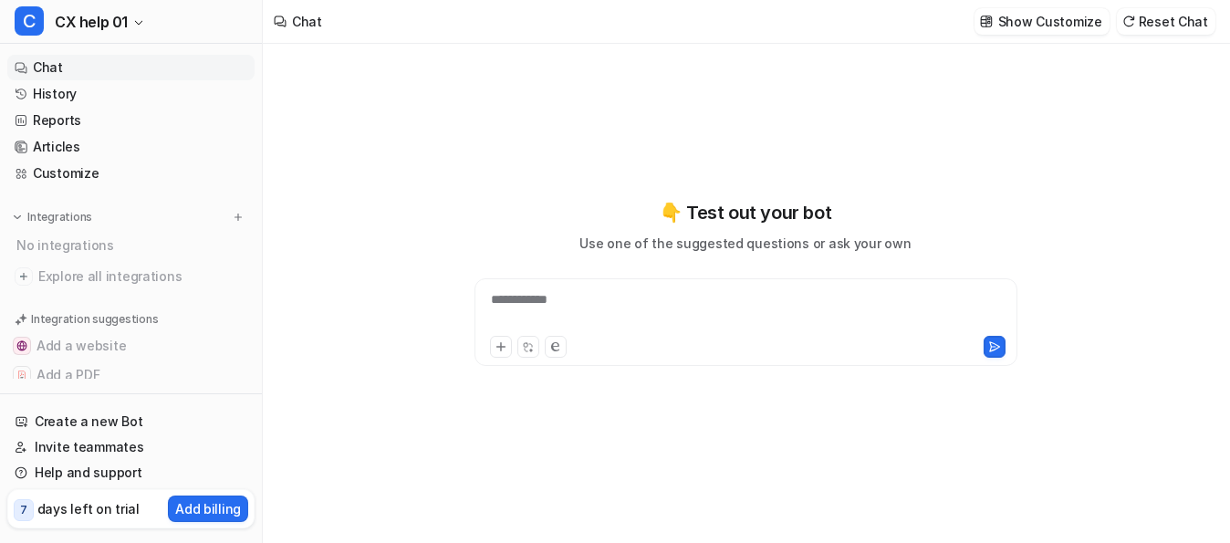
type textarea "**********"
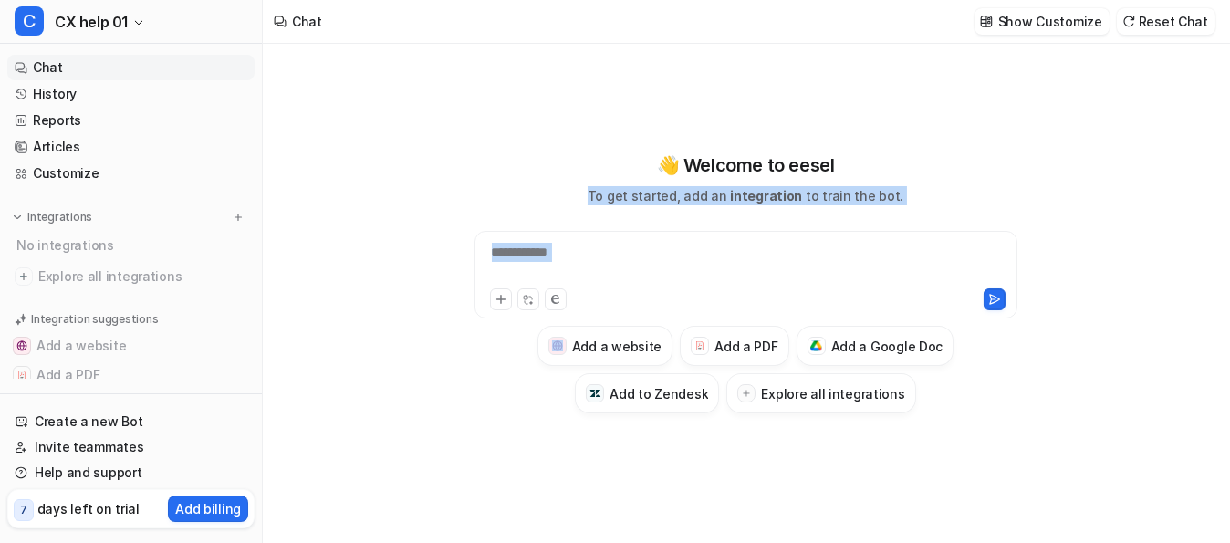
drag, startPoint x: 920, startPoint y: 204, endPoint x: 555, endPoint y: 129, distance: 372.6
click at [555, 129] on div "**********" at bounding box center [745, 282] width 671 height 380
click at [1015, 164] on div "**********" at bounding box center [745, 282] width 671 height 262
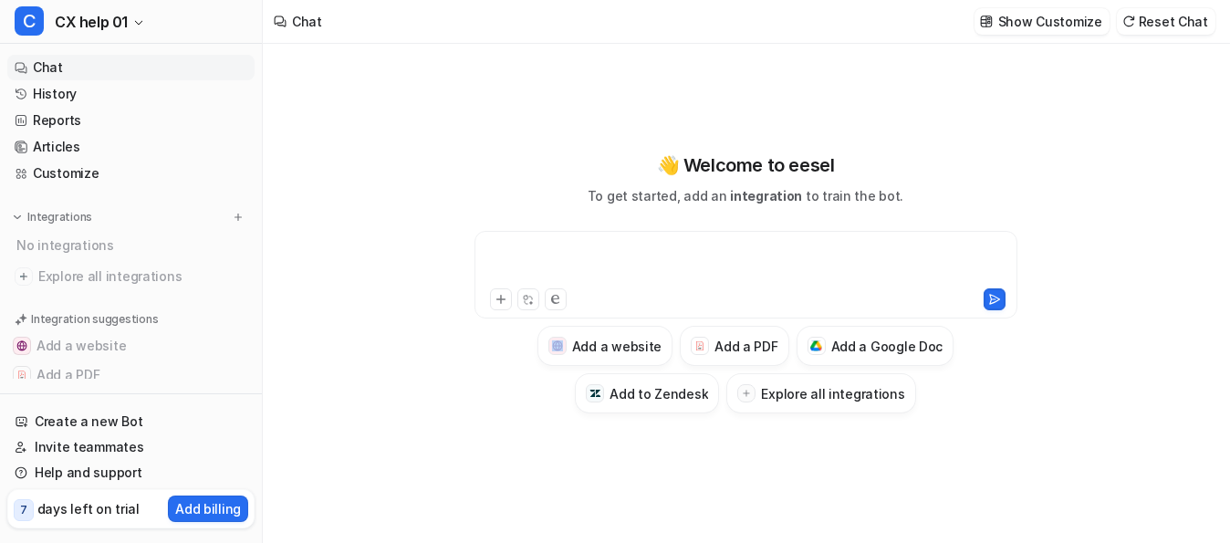
drag, startPoint x: 1147, startPoint y: 430, endPoint x: 457, endPoint y: 90, distance: 769.3
click at [597, 86] on div "👋 Welcome to eesel To get started, add an integration to train the bot. Add a w…" at bounding box center [745, 293] width 965 height 499
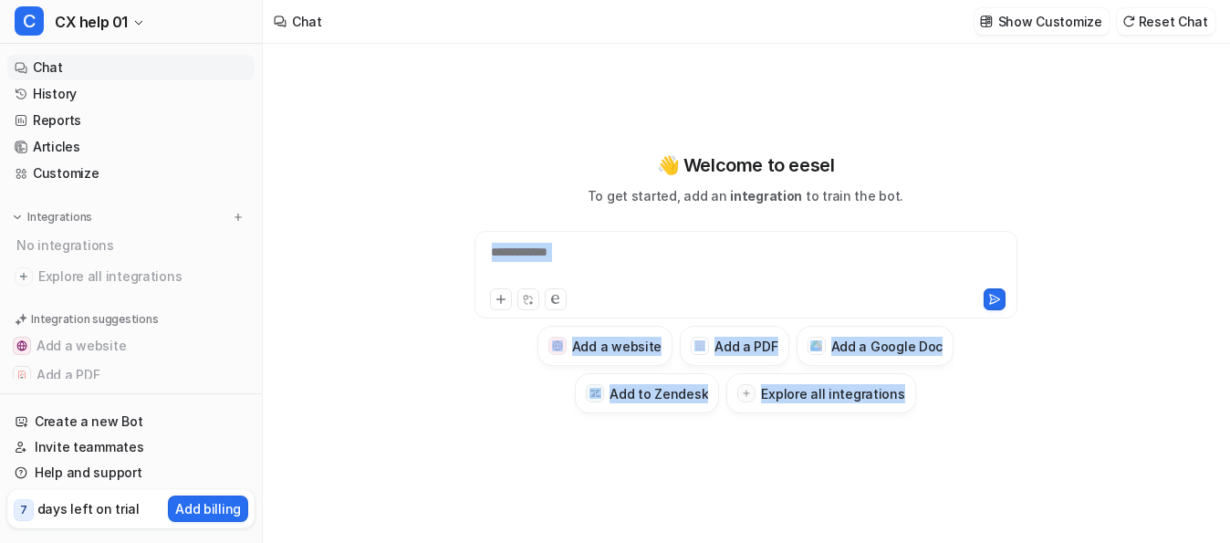
drag, startPoint x: 437, startPoint y: 93, endPoint x: 1038, endPoint y: 429, distance: 688.5
click at [1001, 427] on div "**********" at bounding box center [745, 282] width 671 height 380
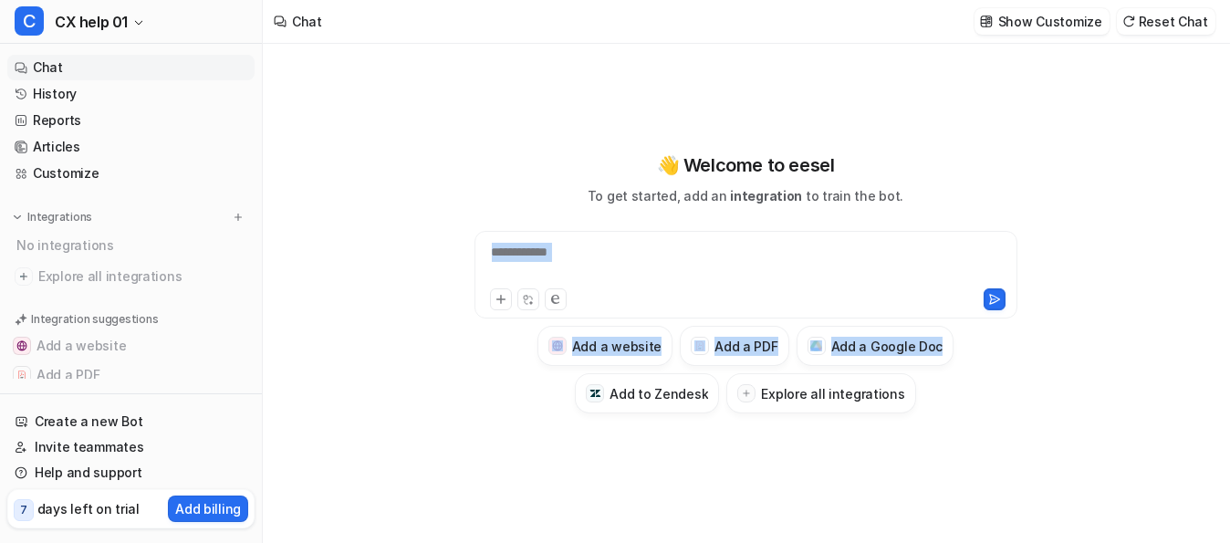
click at [1044, 431] on div "**********" at bounding box center [745, 282] width 671 height 380
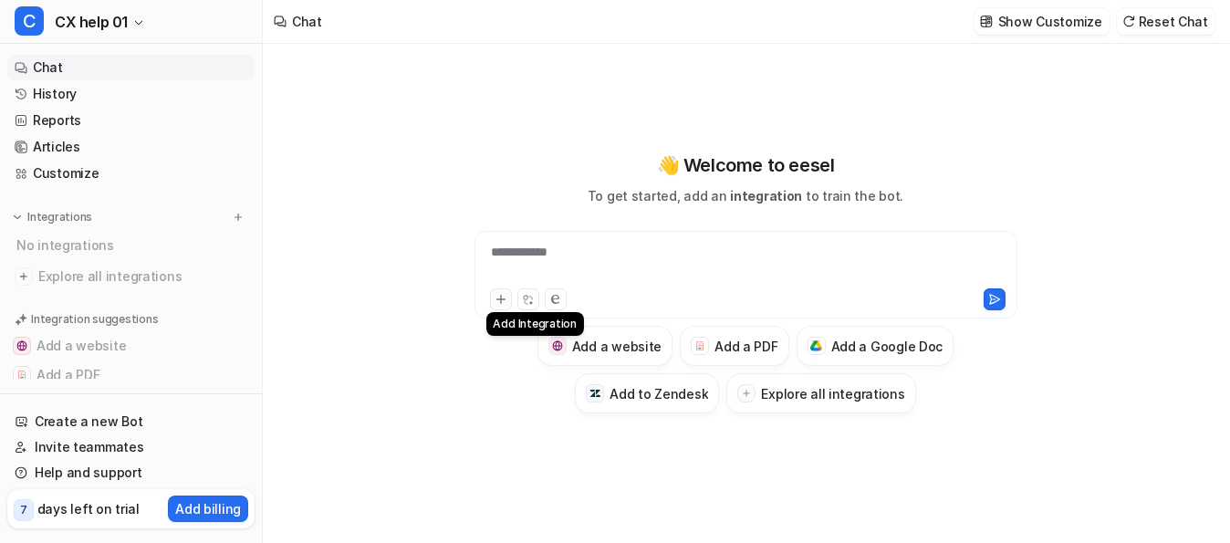
click at [500, 296] on icon at bounding box center [500, 299] width 13 height 13
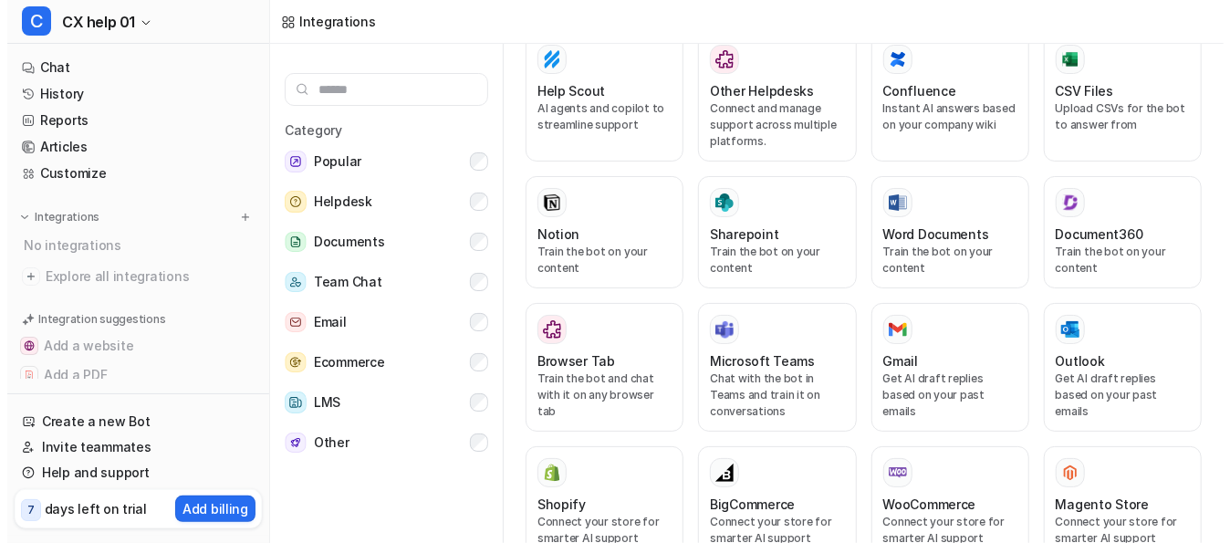
scroll to position [730, 0]
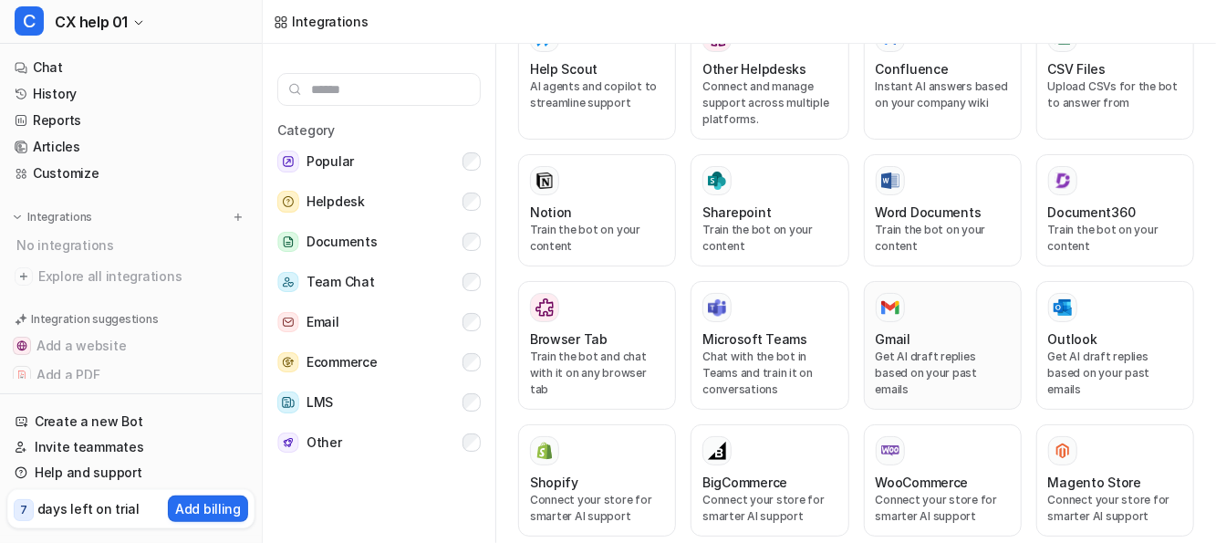
click at [944, 366] on div "Gmail Get AI draft replies based on your past emails" at bounding box center [943, 345] width 134 height 105
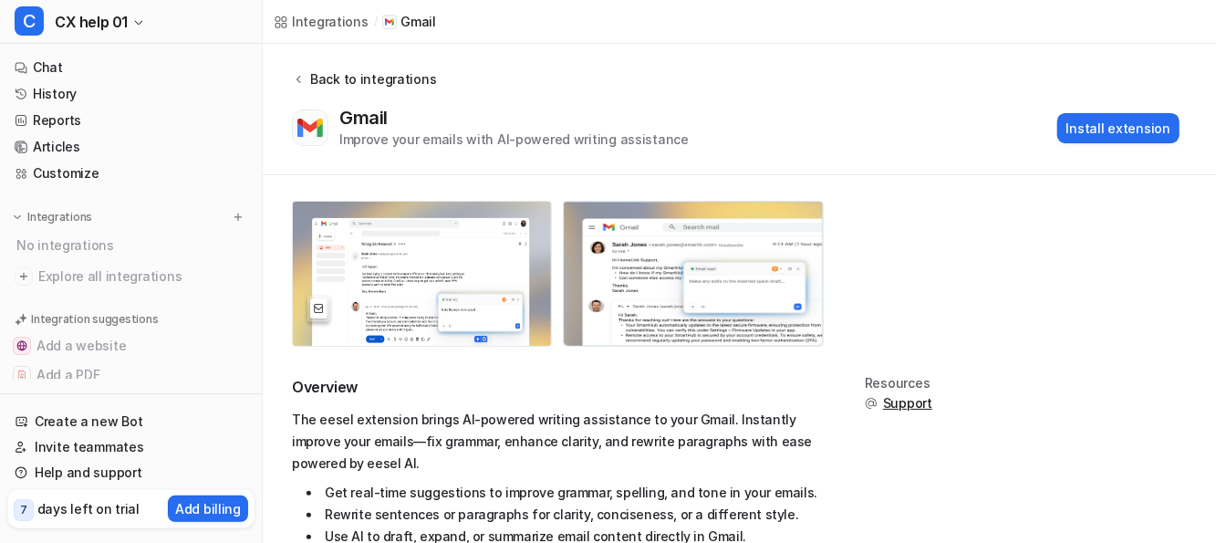
click at [313, 76] on div "Back to integrations" at bounding box center [370, 78] width 131 height 19
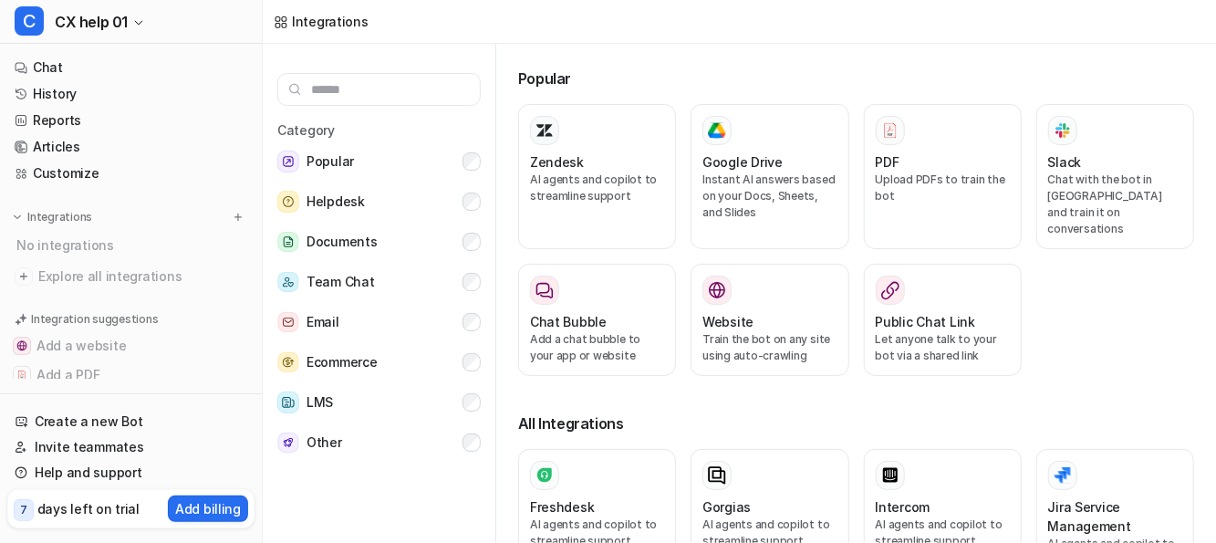
click at [313, 76] on input "text" at bounding box center [378, 89] width 203 height 33
click at [108, 26] on span "CX help 01" at bounding box center [91, 22] width 73 height 26
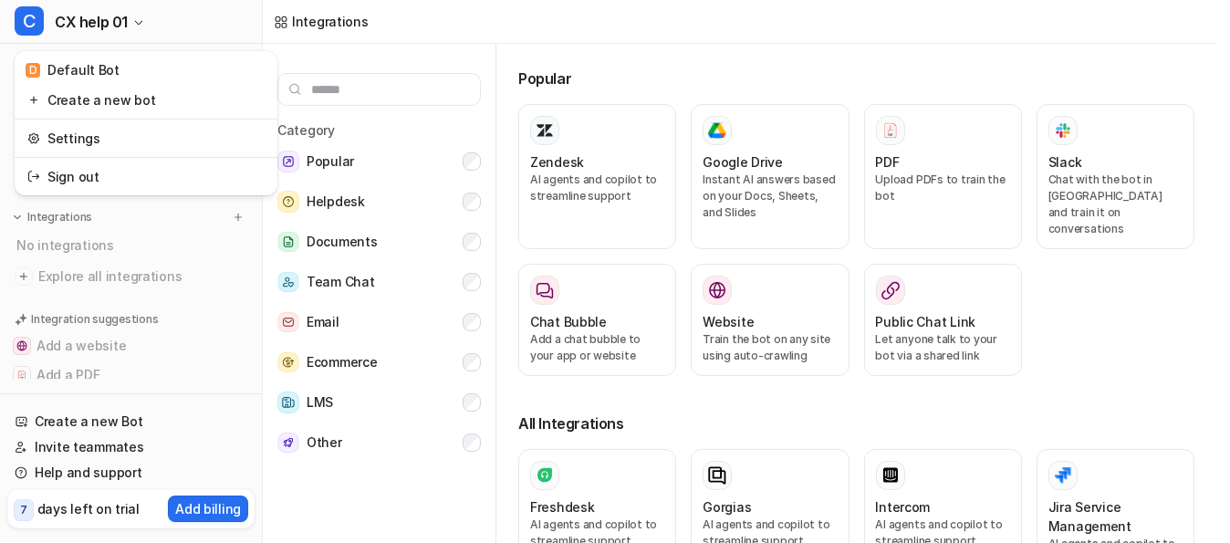
click at [689, 18] on div "C CX help 01 D Default Bot Create a new bot Settings Sign out Chat History Repo…" at bounding box center [608, 271] width 1216 height 543
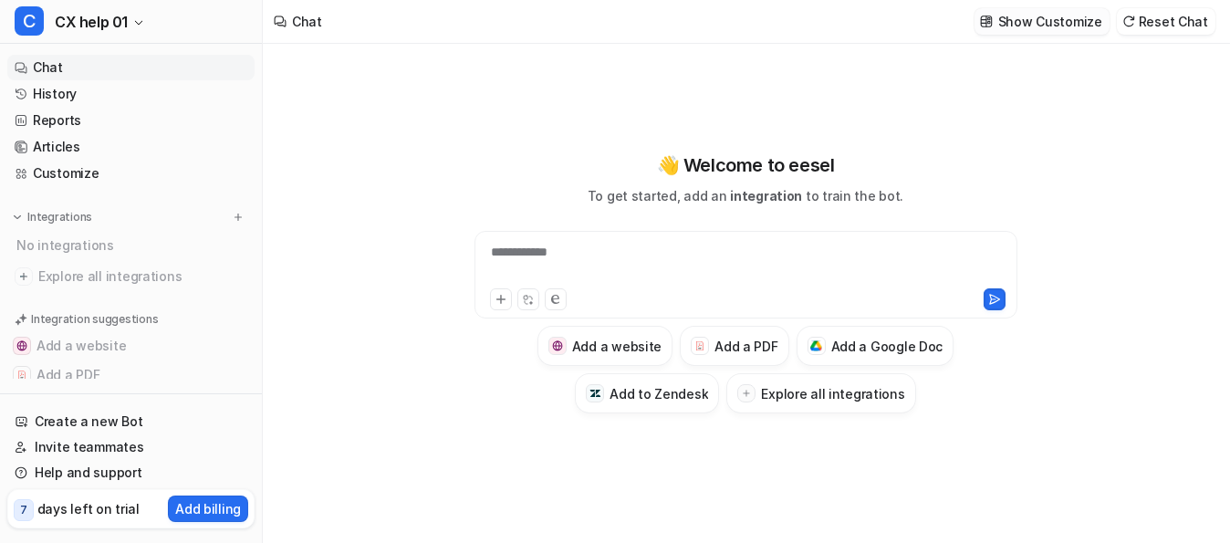
click at [1043, 24] on p "Show Customize" at bounding box center [1050, 21] width 104 height 19
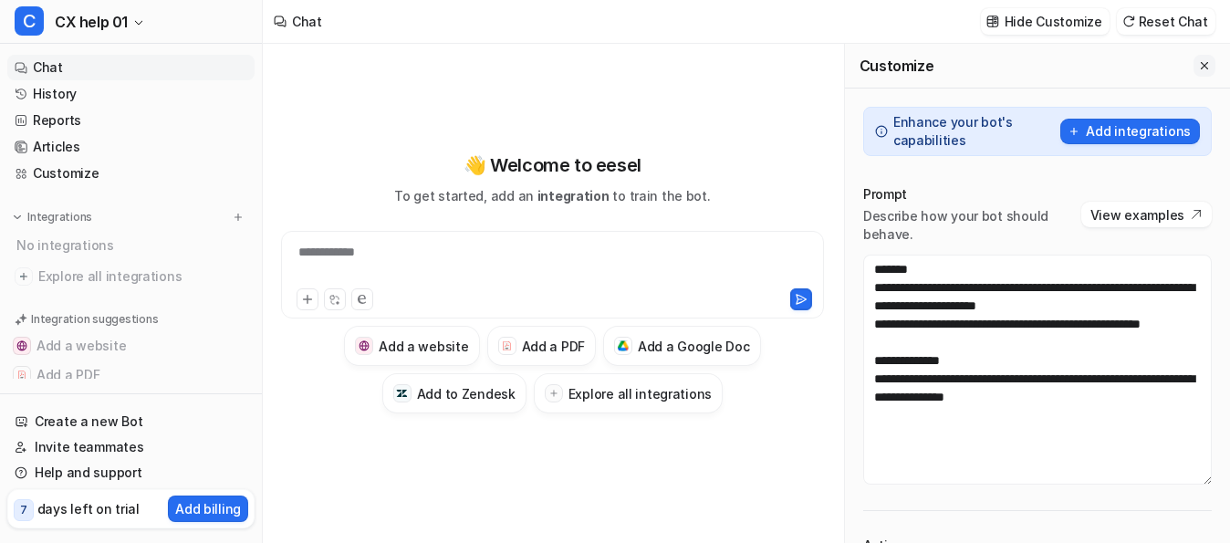
click at [1193, 63] on button "Close flyout" at bounding box center [1204, 66] width 22 height 22
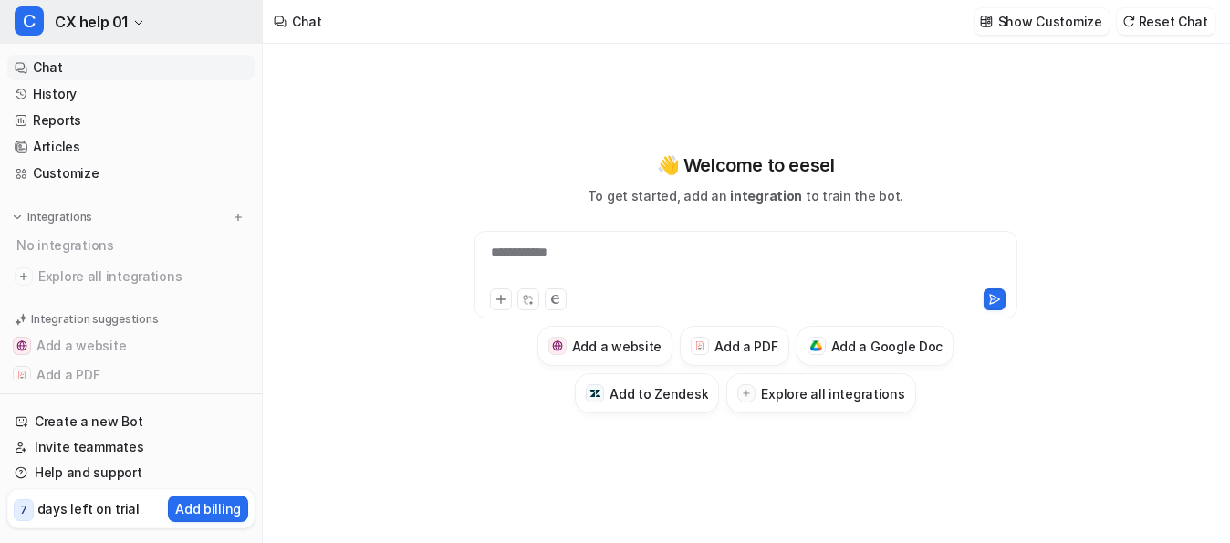
click at [89, 24] on span "CX help 01" at bounding box center [91, 22] width 73 height 26
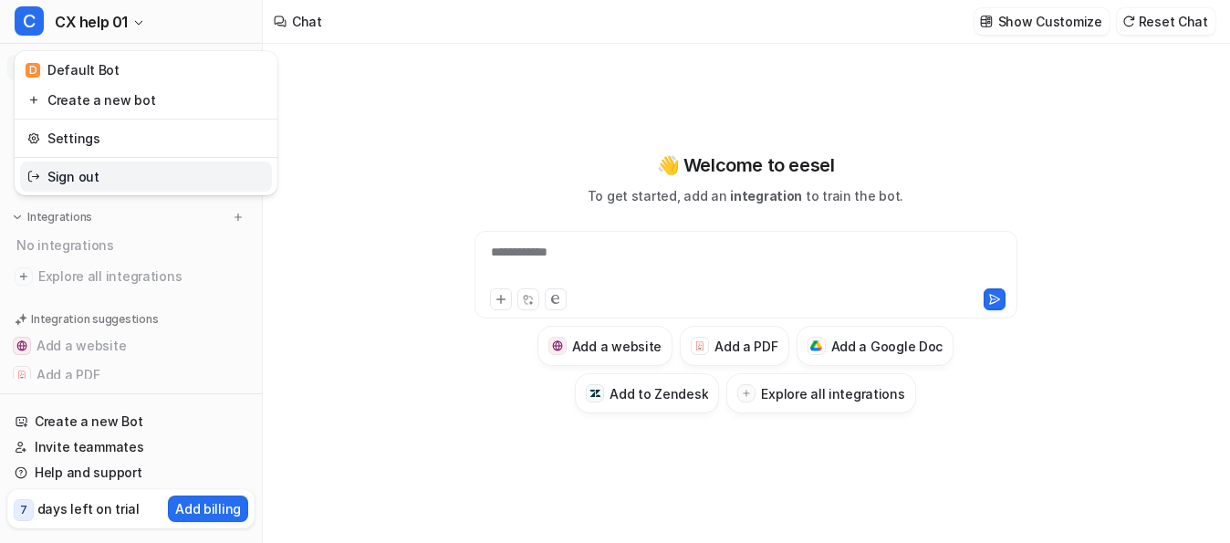
click at [89, 176] on link "Sign out" at bounding box center [146, 176] width 252 height 30
